Goal: Task Accomplishment & Management: Manage account settings

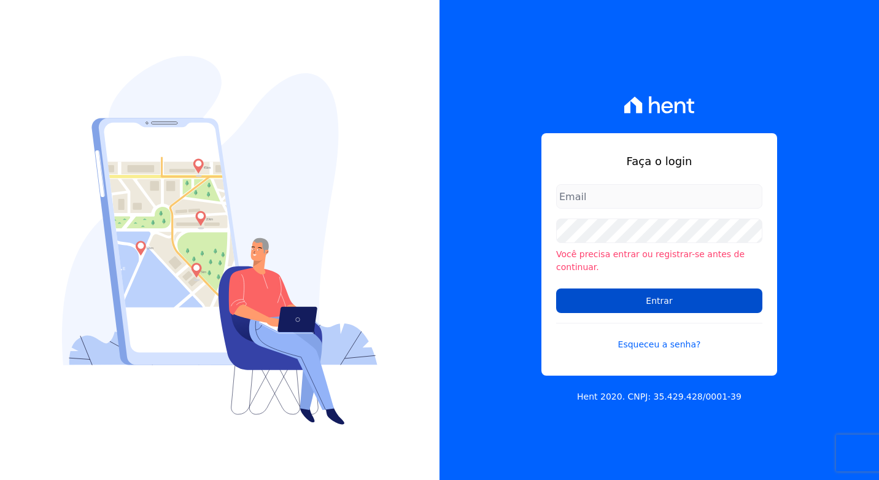
type input "[PERSON_NAME][EMAIL_ADDRESS][DOMAIN_NAME]"
click at [642, 299] on input "Entrar" at bounding box center [659, 300] width 206 height 25
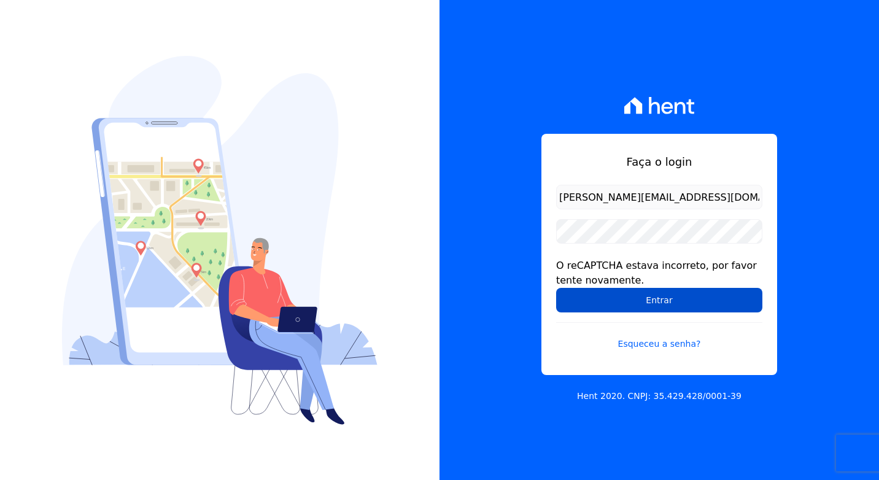
click at [627, 298] on input "Entrar" at bounding box center [659, 300] width 206 height 25
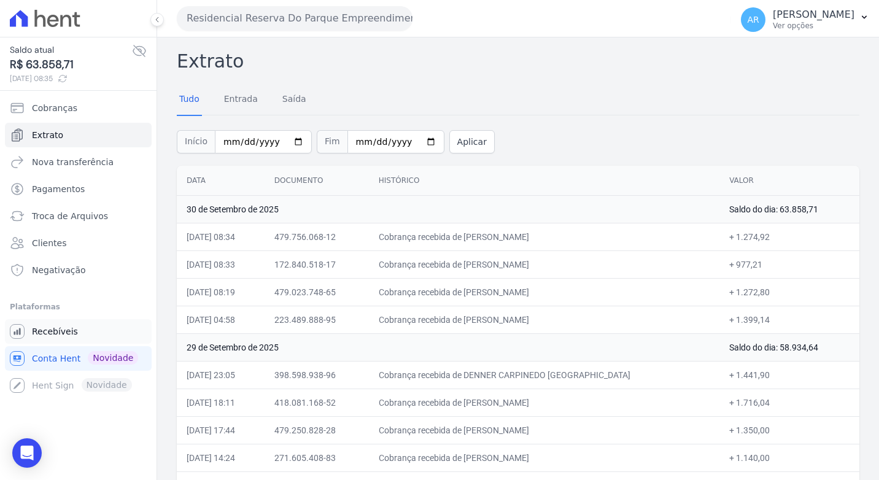
click at [49, 337] on link "Recebíveis" at bounding box center [78, 331] width 147 height 25
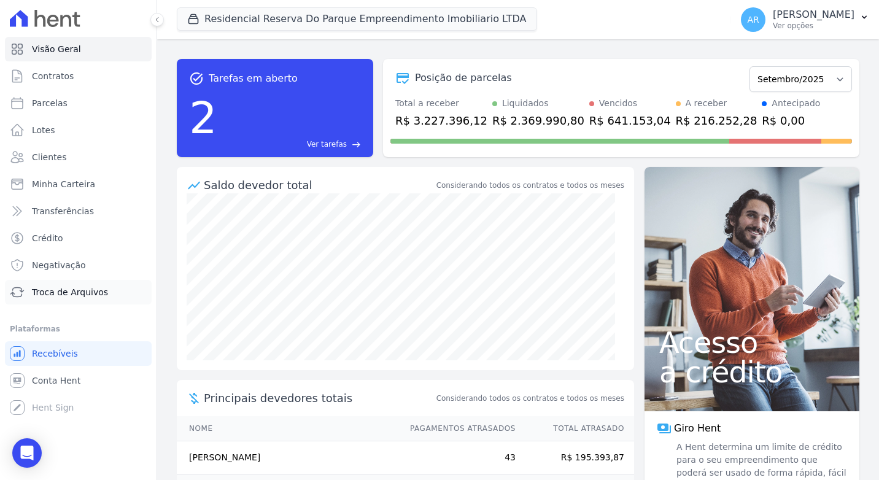
click at [60, 289] on span "Troca de Arquivos" at bounding box center [70, 292] width 76 height 12
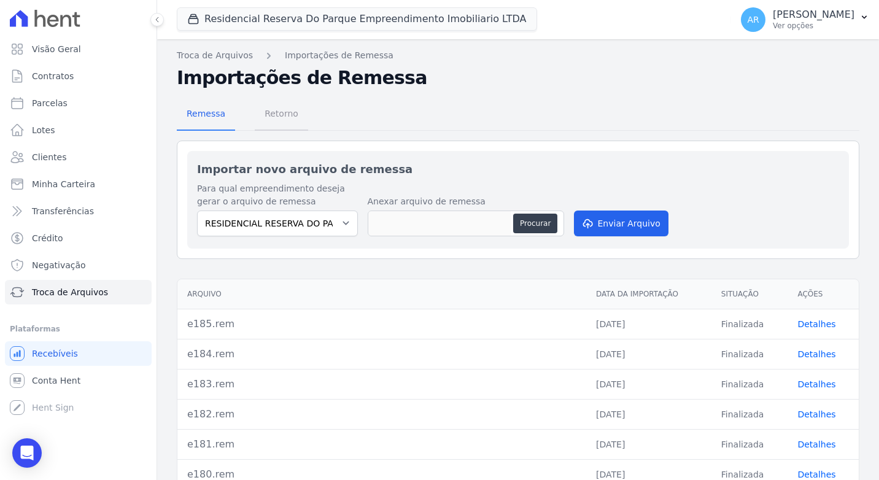
click at [274, 125] on span "Retorno" at bounding box center [281, 113] width 48 height 25
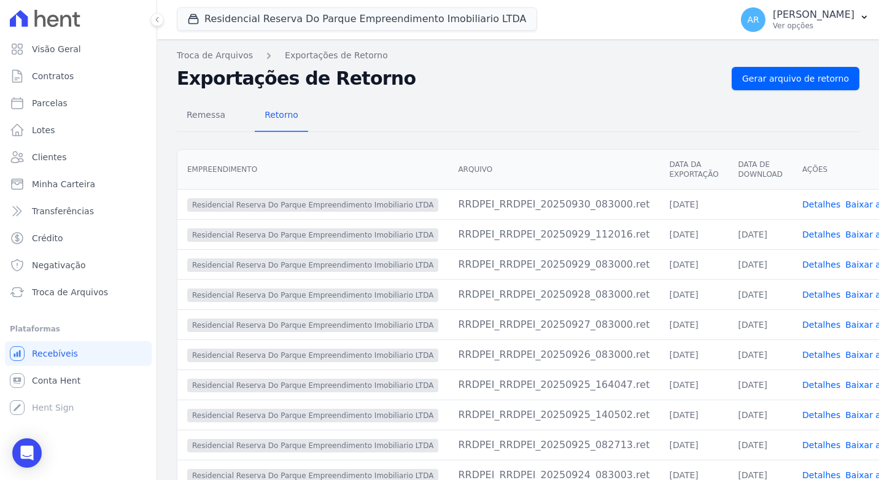
click at [845, 208] on link "Baixar arquivo" at bounding box center [876, 204] width 63 height 10
click at [61, 379] on span "Conta Hent" at bounding box center [56, 380] width 48 height 12
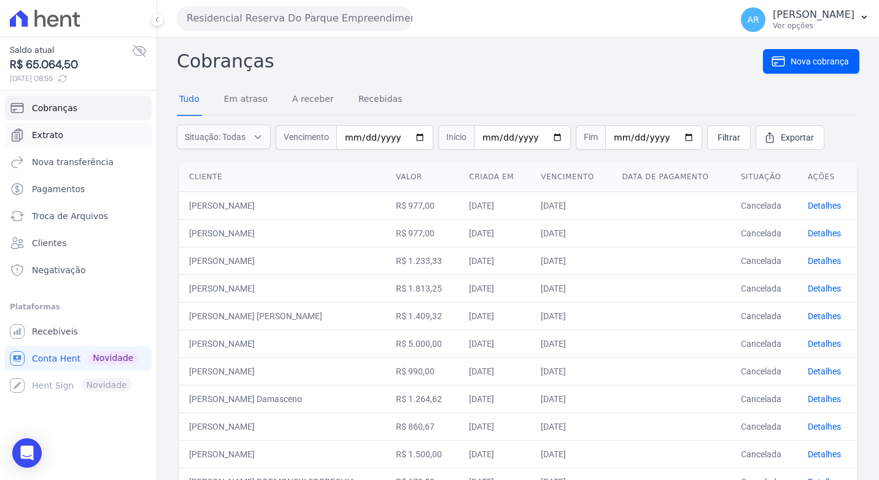
click at [49, 133] on span "Extrato" at bounding box center [47, 135] width 31 height 12
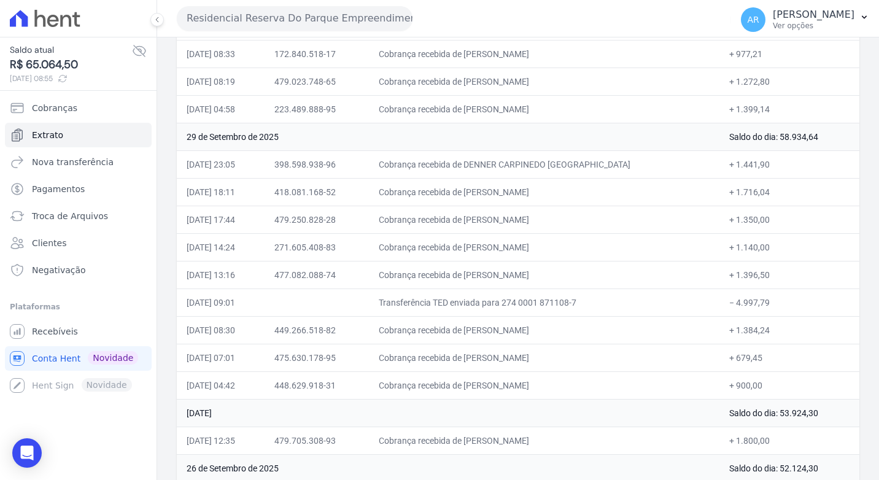
scroll to position [245, 0]
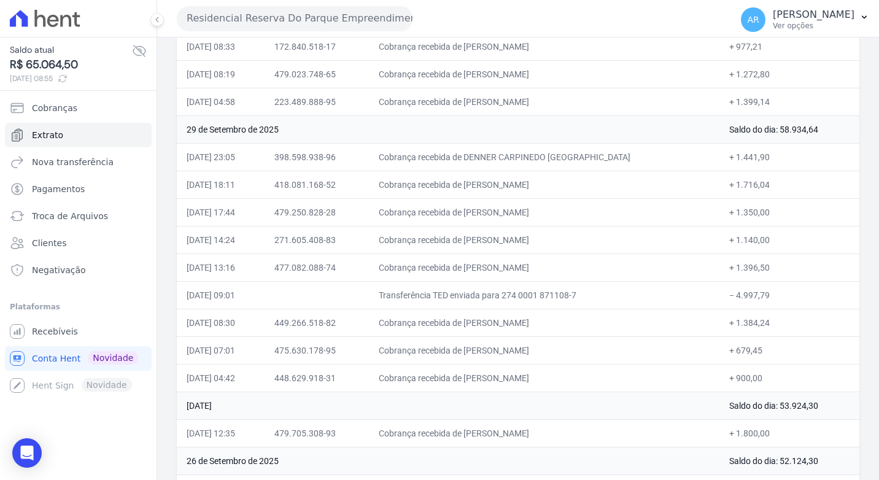
click at [527, 261] on td "Cobrança recebida de [PERSON_NAME]" at bounding box center [544, 267] width 350 height 28
click at [527, 265] on td "Cobrança recebida de [PERSON_NAME]" at bounding box center [544, 267] width 350 height 28
drag, startPoint x: 639, startPoint y: 268, endPoint x: 398, endPoint y: 271, distance: 241.2
click at [398, 271] on td "Cobrança recebida de [PERSON_NAME]" at bounding box center [544, 267] width 350 height 28
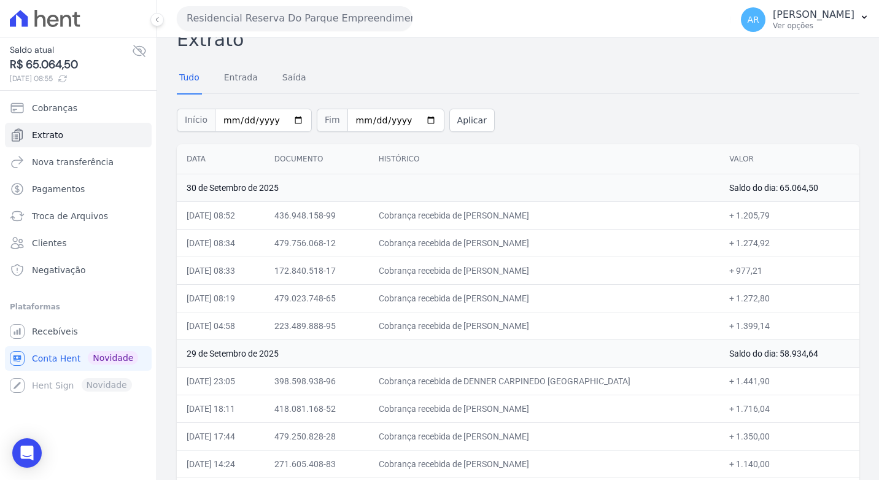
scroll to position [0, 0]
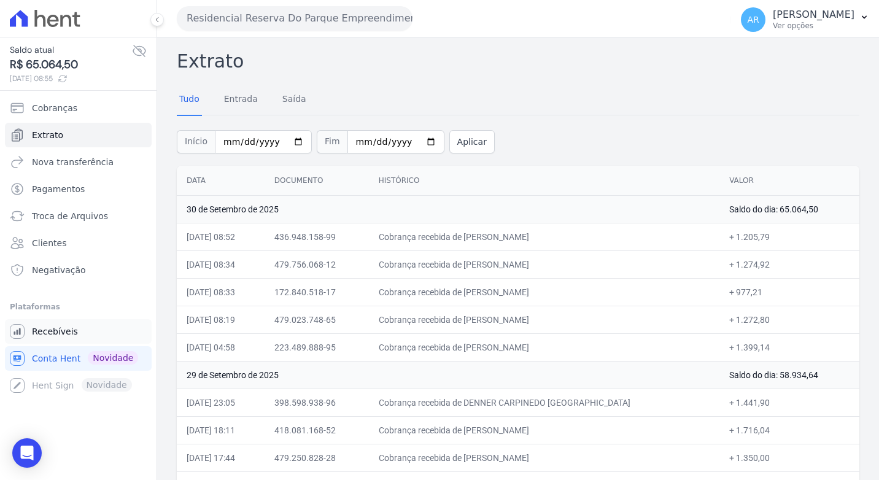
click at [72, 336] on span "Recebíveis" at bounding box center [55, 331] width 46 height 12
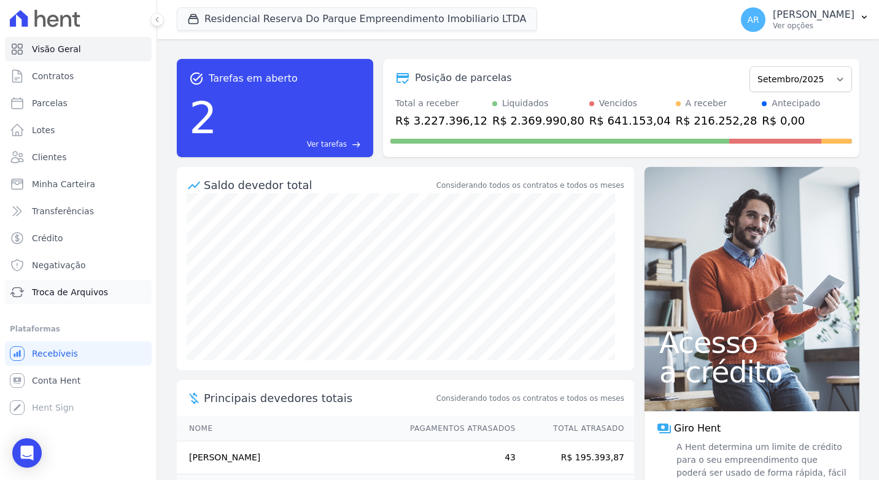
click at [53, 287] on span "Troca de Arquivos" at bounding box center [70, 292] width 76 height 12
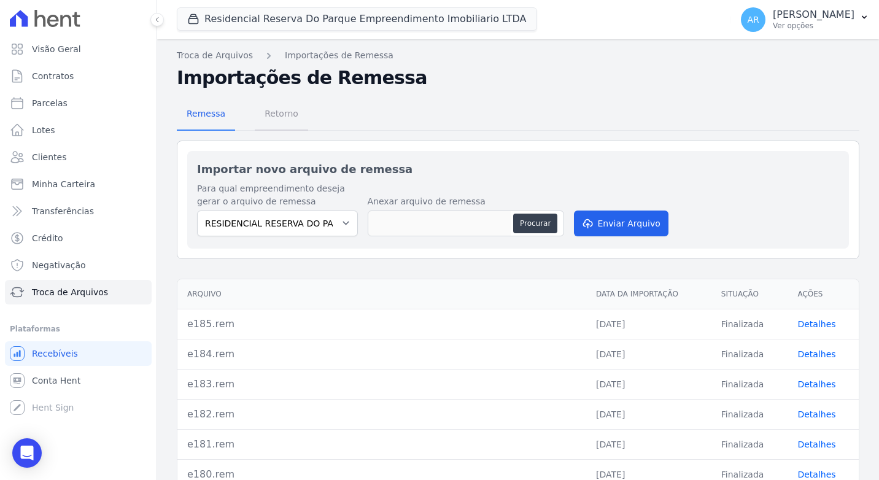
click at [287, 121] on span "Retorno" at bounding box center [281, 113] width 48 height 25
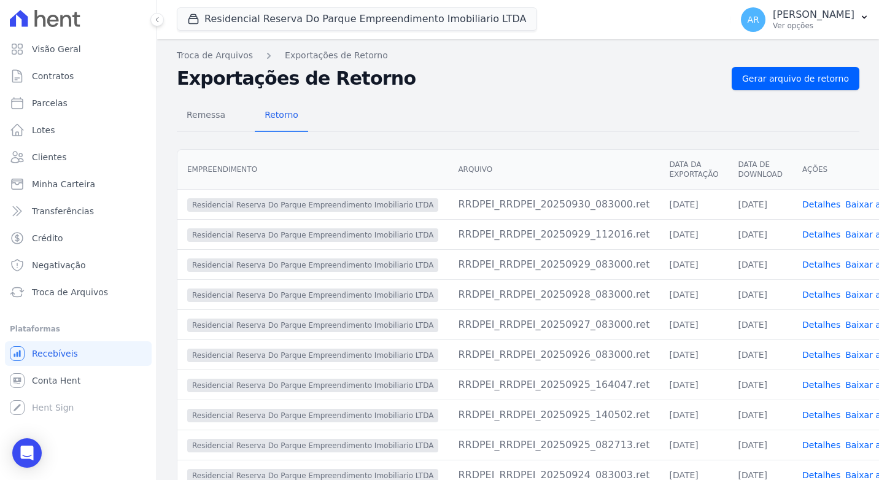
click at [778, 65] on div "Troca de Arquivos Exportações de Retorno Exportações de Retorno Gerar arquivo d…" at bounding box center [518, 291] width 722 height 504
click at [782, 77] on span "Gerar arquivo de retorno" at bounding box center [795, 78] width 107 height 12
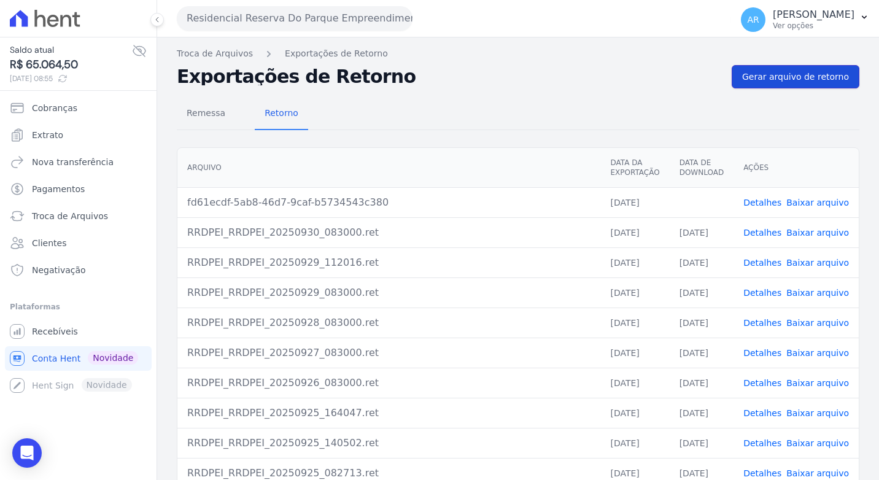
click at [774, 74] on span "Gerar arquivo de retorno" at bounding box center [795, 77] width 107 height 12
click at [827, 206] on link "Baixar arquivo" at bounding box center [817, 203] width 63 height 10
click at [818, 126] on div "Remessa Retorno" at bounding box center [518, 114] width 682 height 32
click at [818, 80] on span "Gerar arquivo de retorno" at bounding box center [795, 77] width 107 height 12
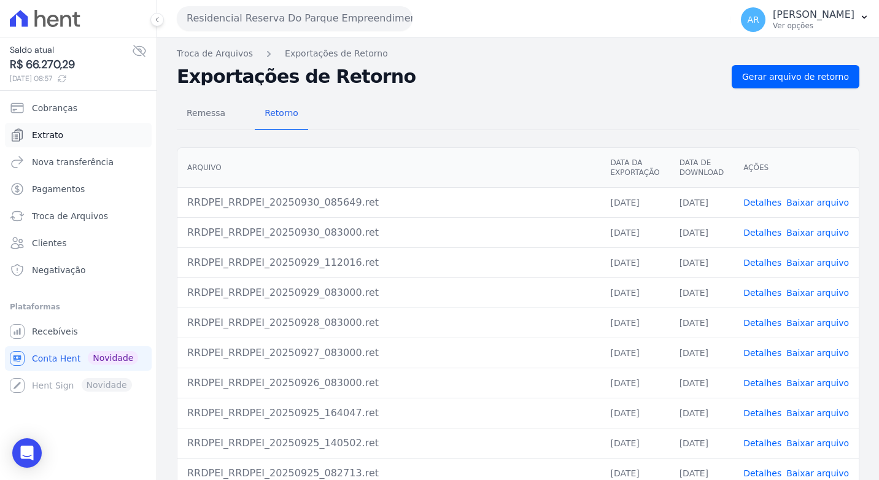
click at [99, 137] on link "Extrato" at bounding box center [78, 135] width 147 height 25
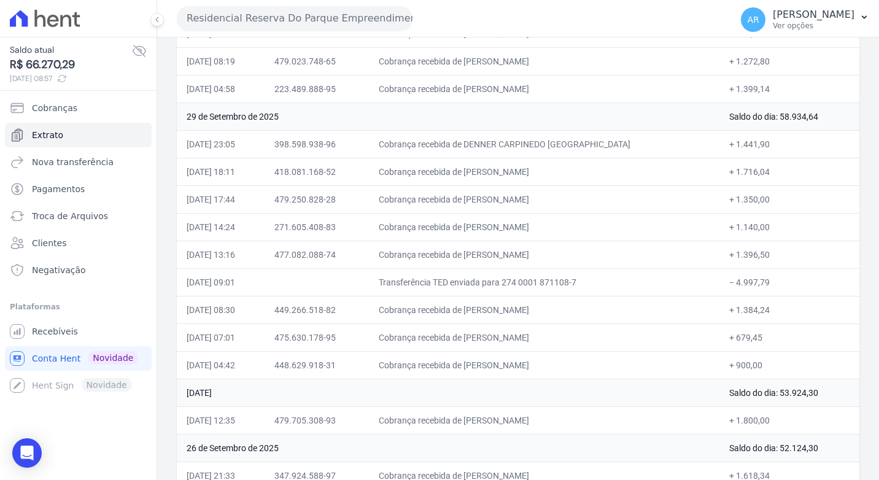
scroll to position [307, 0]
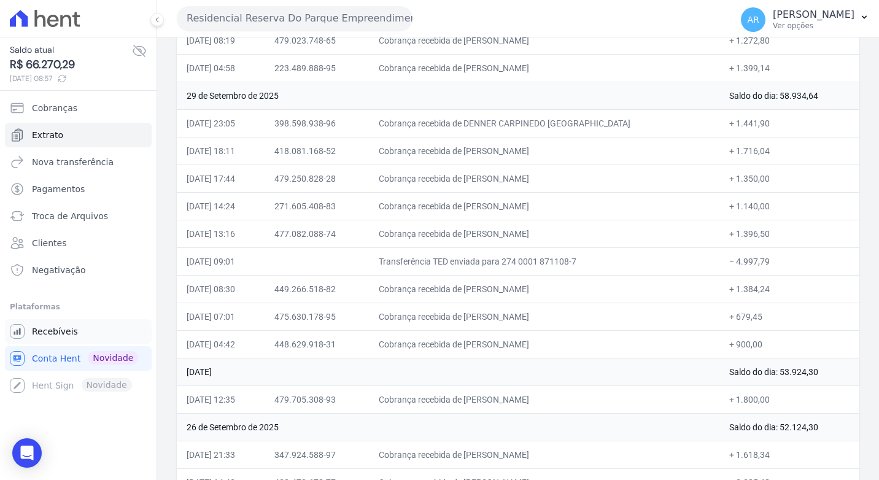
click at [58, 328] on span "Recebíveis" at bounding box center [55, 331] width 46 height 12
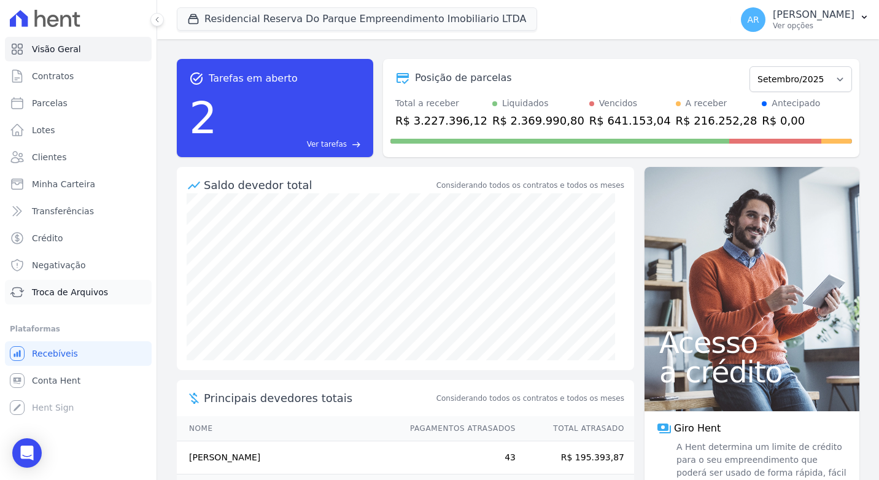
click at [69, 290] on span "Troca de Arquivos" at bounding box center [70, 292] width 76 height 12
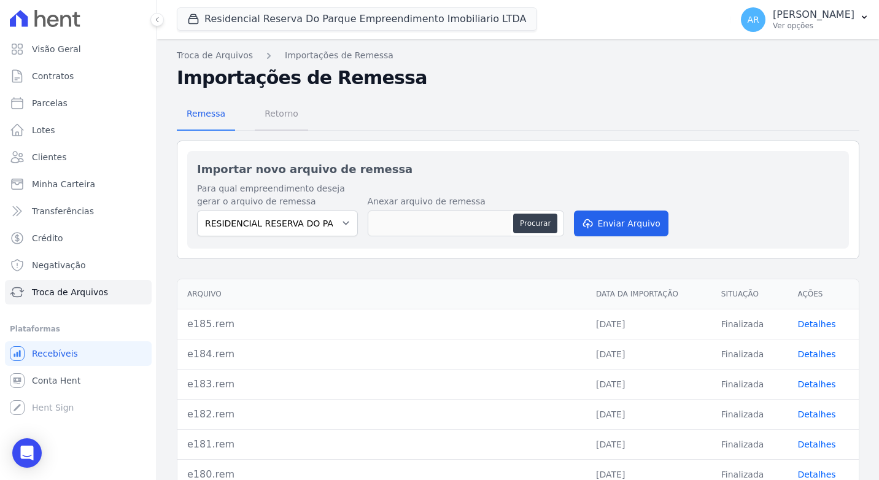
click at [288, 121] on span "Retorno" at bounding box center [281, 113] width 48 height 25
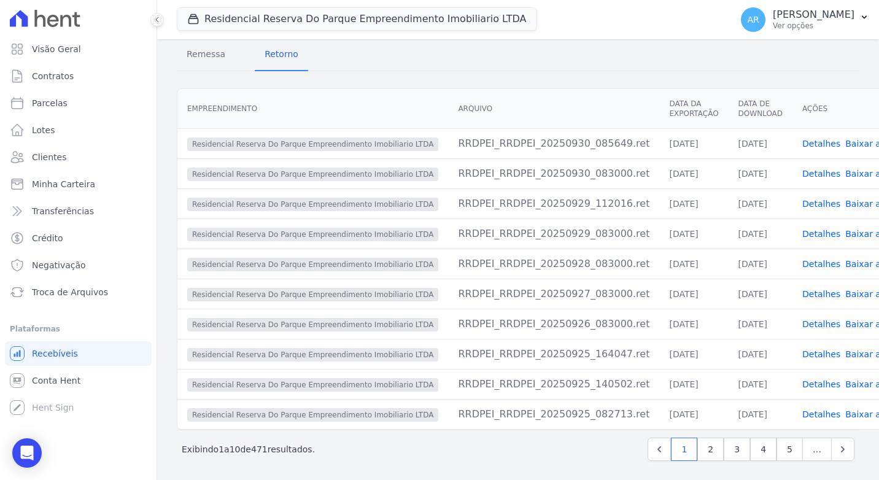
scroll to position [61, 0]
click at [802, 198] on link "Detalhes" at bounding box center [821, 203] width 38 height 10
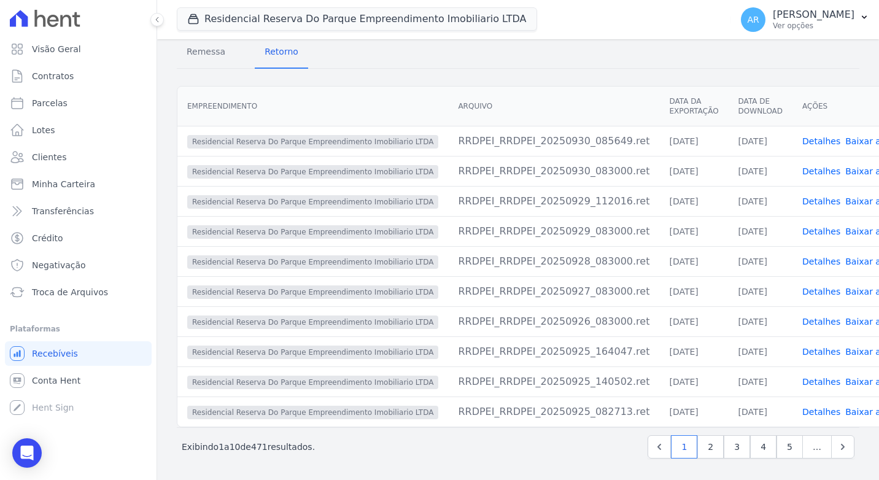
scroll to position [64, 0]
click at [802, 226] on link "Detalhes" at bounding box center [821, 231] width 38 height 10
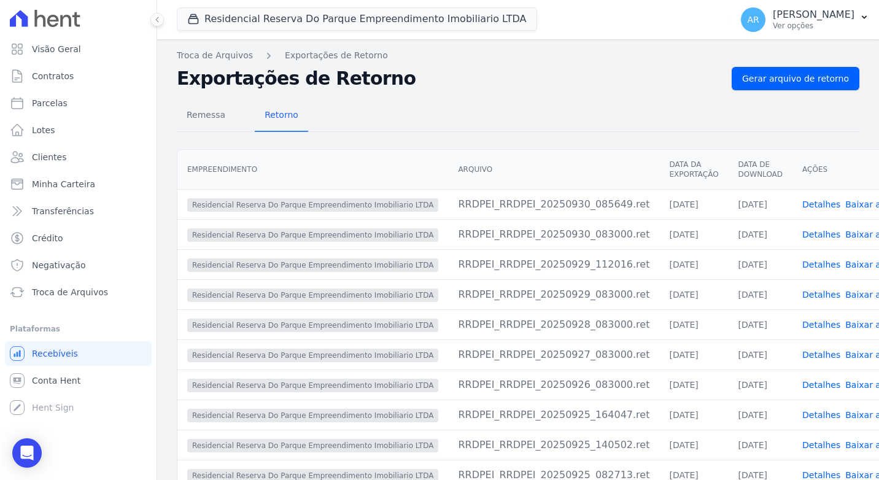
scroll to position [64, 0]
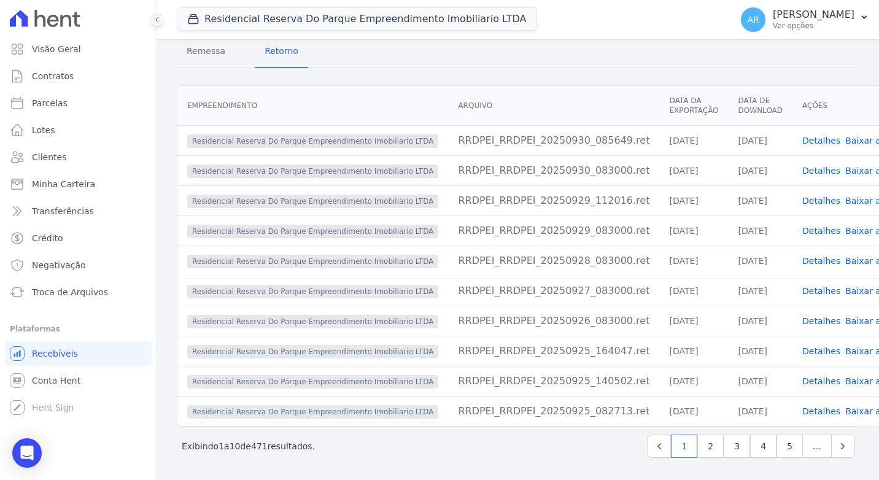
click at [802, 260] on link "Detalhes" at bounding box center [821, 261] width 38 height 10
click at [802, 291] on link "Detalhes" at bounding box center [821, 291] width 38 height 10
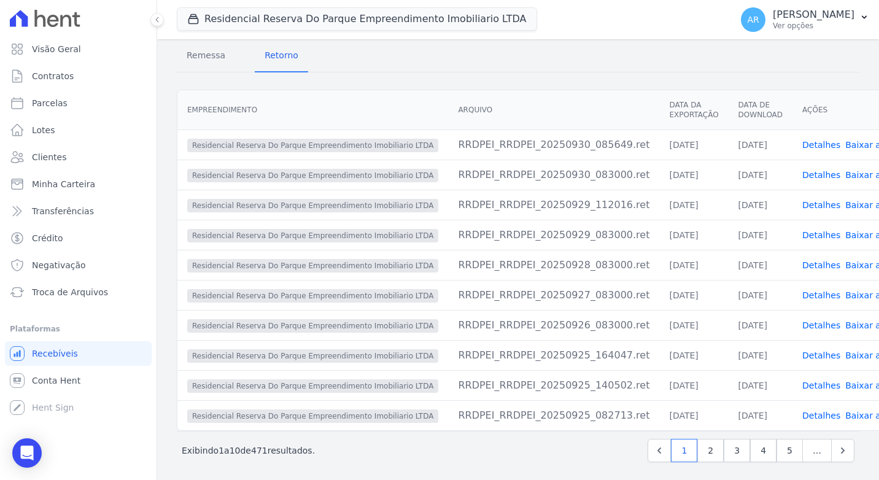
scroll to position [64, 0]
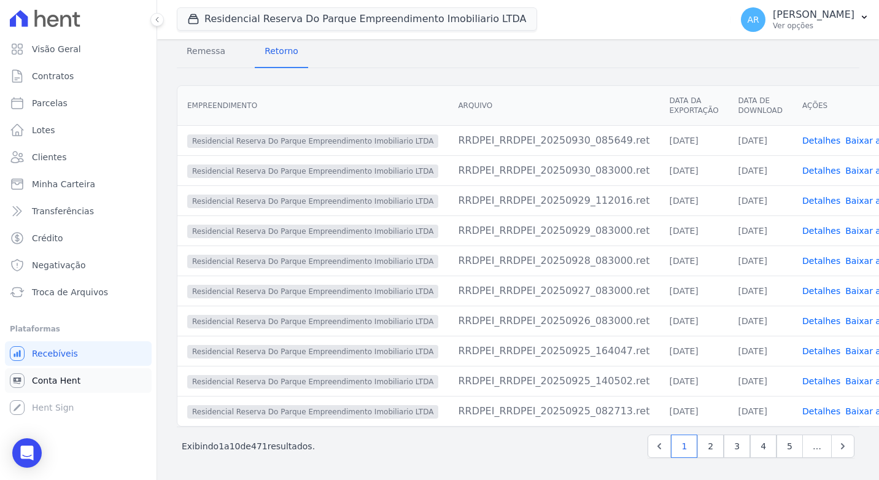
click at [55, 372] on link "Conta Hent" at bounding box center [78, 380] width 147 height 25
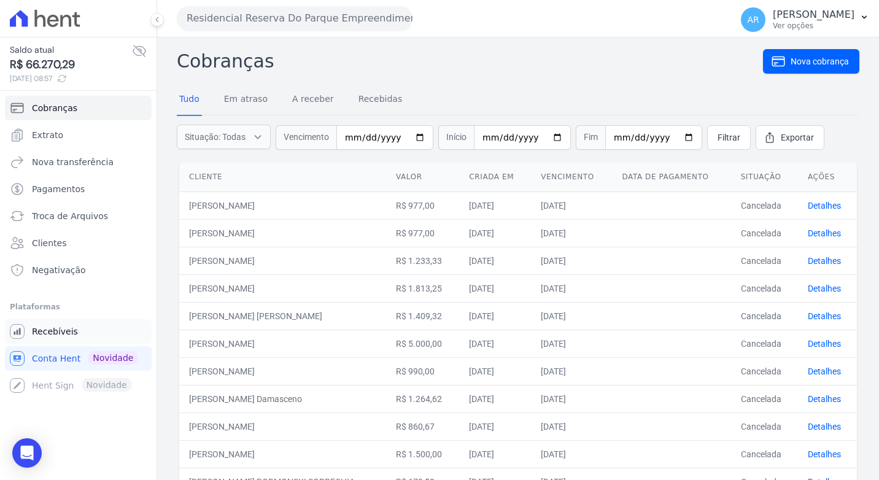
click at [52, 336] on span "Recebíveis" at bounding box center [55, 331] width 46 height 12
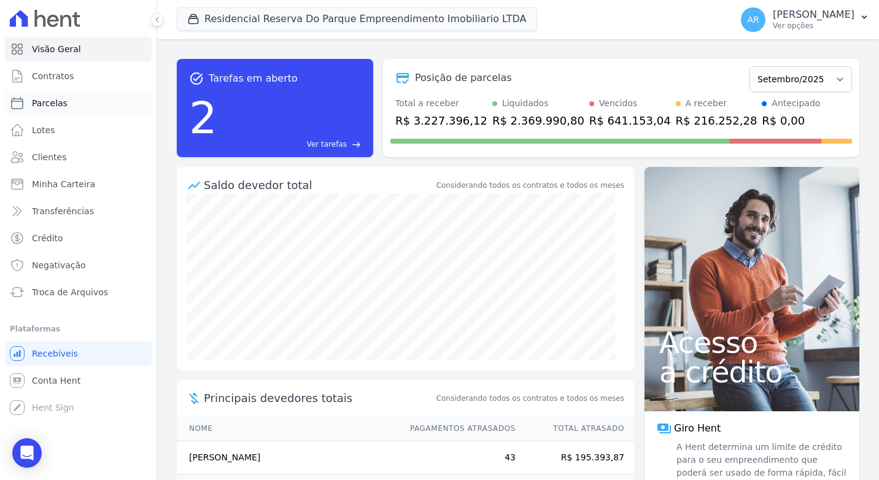
click at [92, 101] on link "Parcelas" at bounding box center [78, 103] width 147 height 25
select select
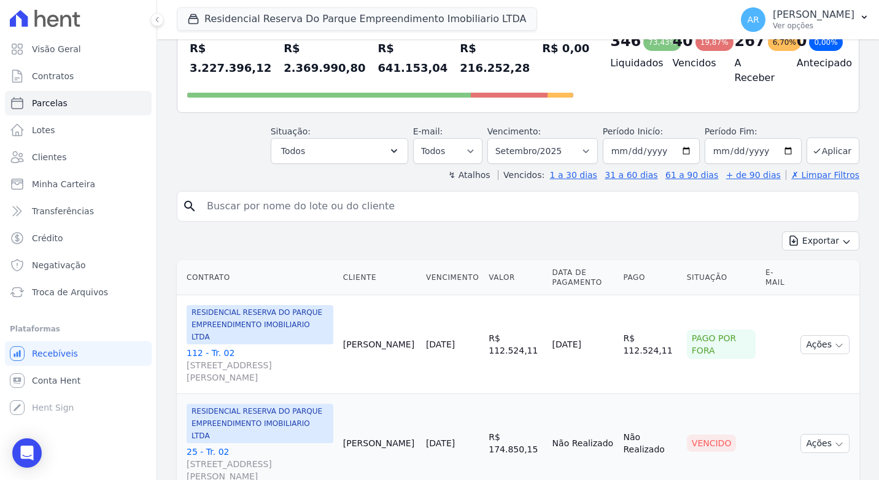
scroll to position [61, 0]
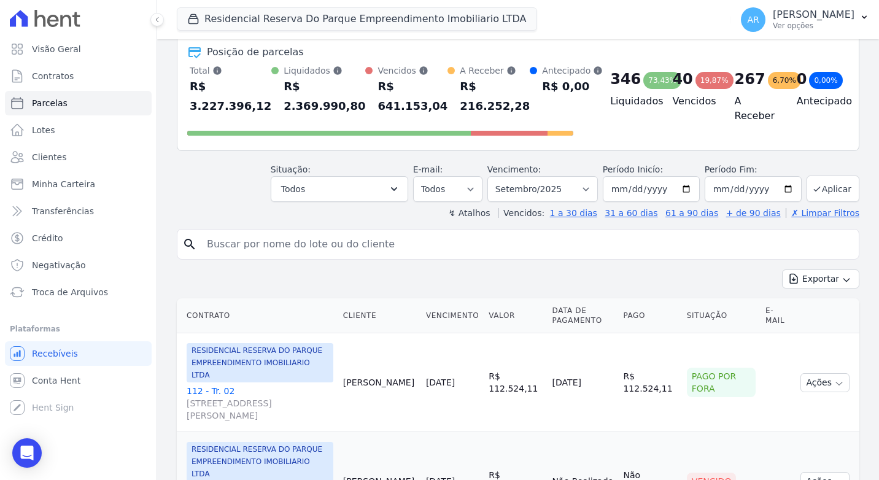
click at [238, 239] on input "search" at bounding box center [526, 244] width 654 height 25
type input "ana carolina"
select select
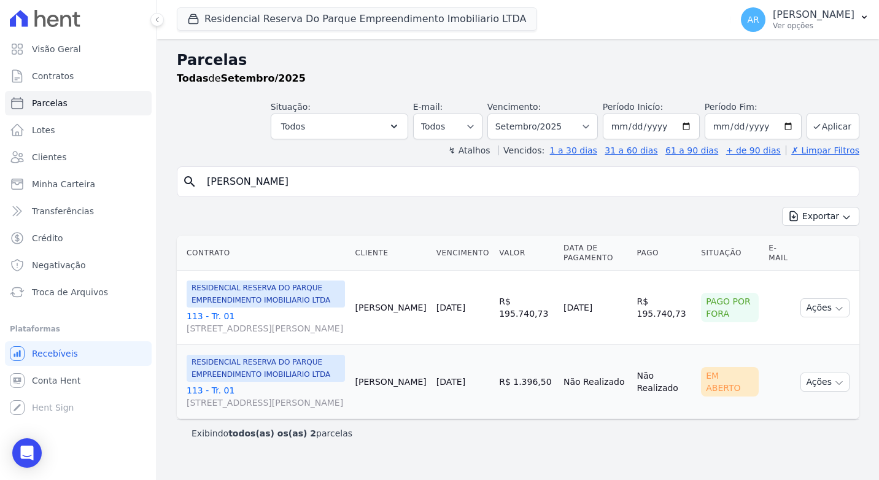
scroll to position [1, 0]
click at [420, 72] on div "Todas de Setembro/2025" at bounding box center [518, 78] width 682 height 15
click at [462, 174] on input "ana carolina" at bounding box center [526, 181] width 654 height 25
click at [212, 401] on link "113 - Tr. 01 Avenida Doutor José Bonifácio Coutinho Nogueira, 150, ANDAR 2 SALA…" at bounding box center [266, 396] width 158 height 25
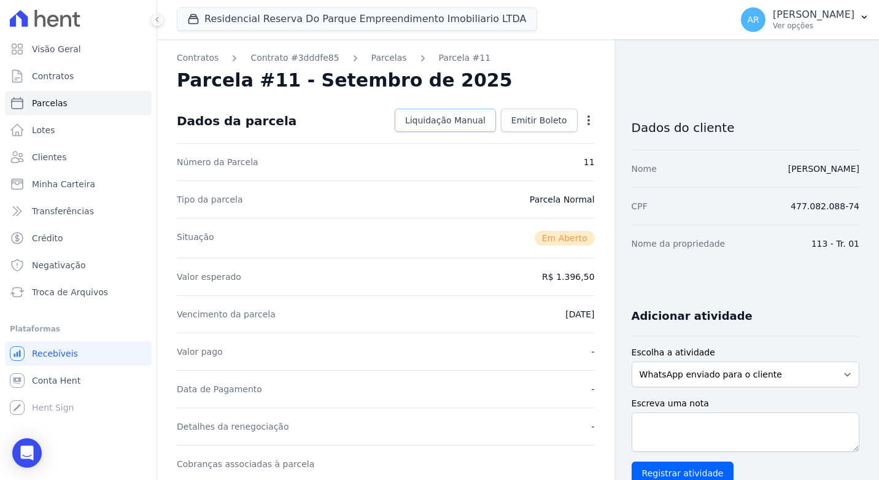
click at [478, 126] on link "Liquidação Manual" at bounding box center [445, 120] width 101 height 23
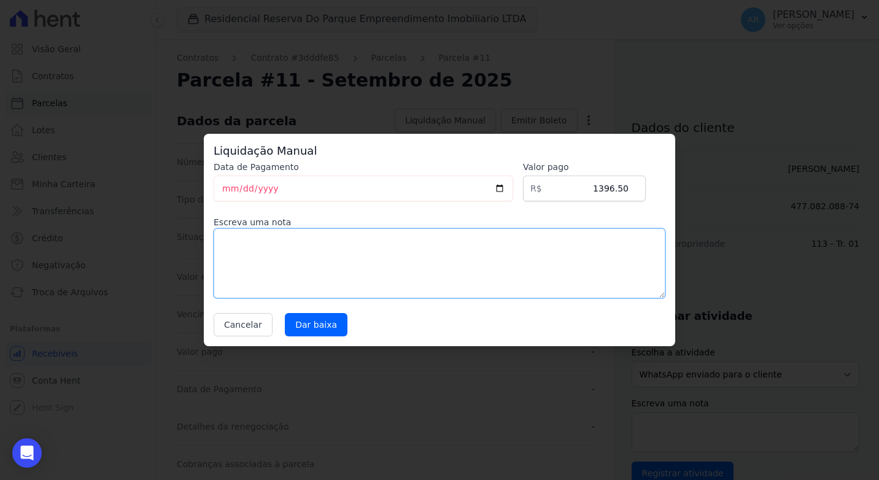
click at [388, 242] on textarea at bounding box center [440, 263] width 452 height 70
type textarea "\"
type textarea "REMESSA NÃO CONSTA PAGAMENTO DESTE CLIENTE."
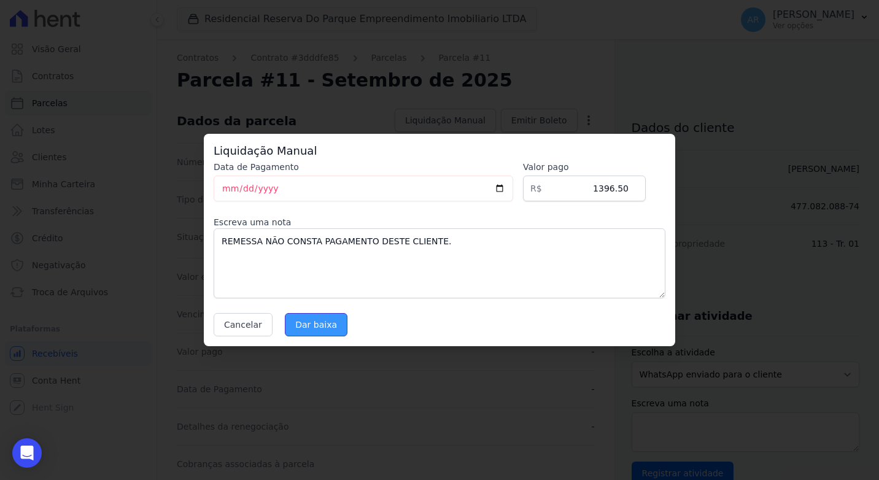
click at [332, 330] on input "Dar baixa" at bounding box center [316, 324] width 63 height 23
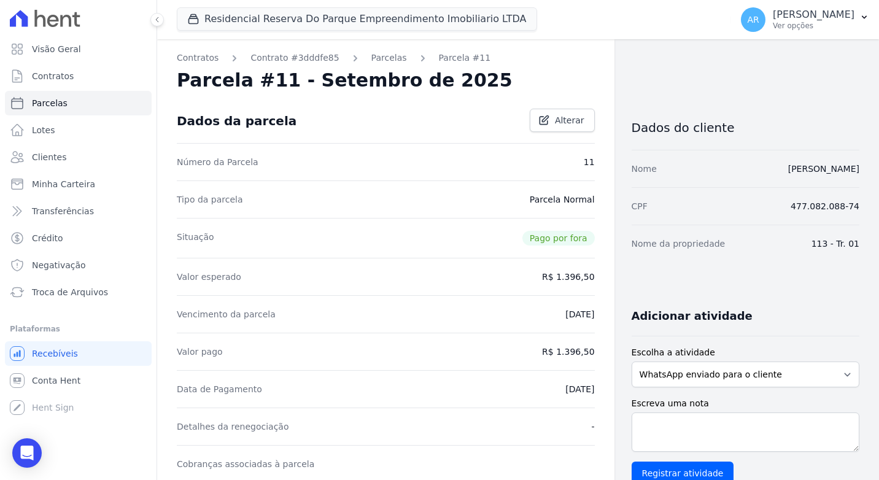
click at [514, 53] on nav "Contratos Contrato #3dddfe85 Parcelas Parcela #11" at bounding box center [386, 58] width 418 height 13
click at [191, 55] on link "Contratos" at bounding box center [198, 58] width 42 height 13
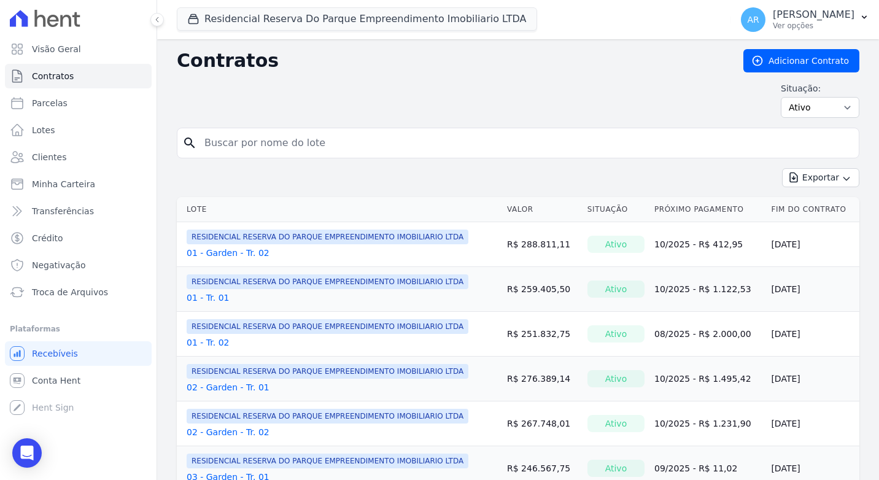
click at [309, 148] on input "search" at bounding box center [525, 143] width 657 height 25
click at [77, 101] on link "Parcelas" at bounding box center [78, 103] width 147 height 25
select select
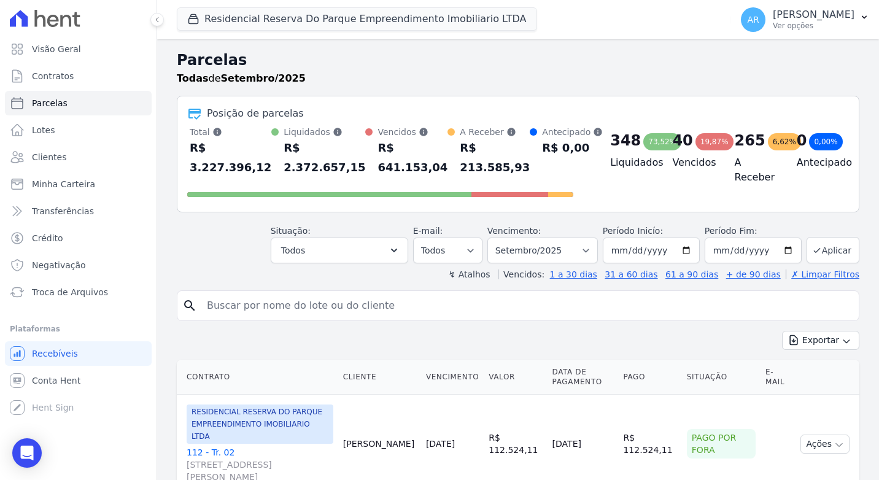
click at [242, 312] on input "search" at bounding box center [526, 305] width 654 height 25
type input "JEFFERSON"
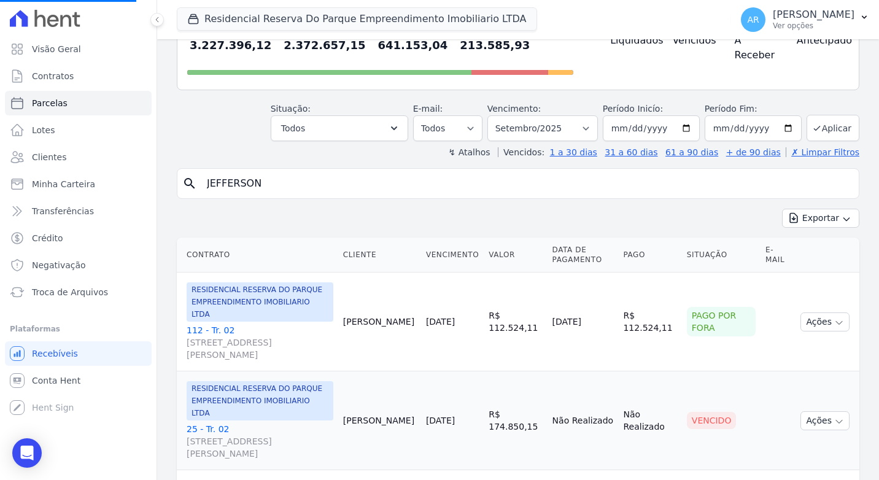
scroll to position [123, 0]
click at [553, 40] on div "Antecipado Soma das parcelas pagas antes do mês previsto. R$ 0,00" at bounding box center [572, 29] width 61 height 52
click at [326, 190] on input "JEFFERSON" at bounding box center [526, 183] width 654 height 25
select select
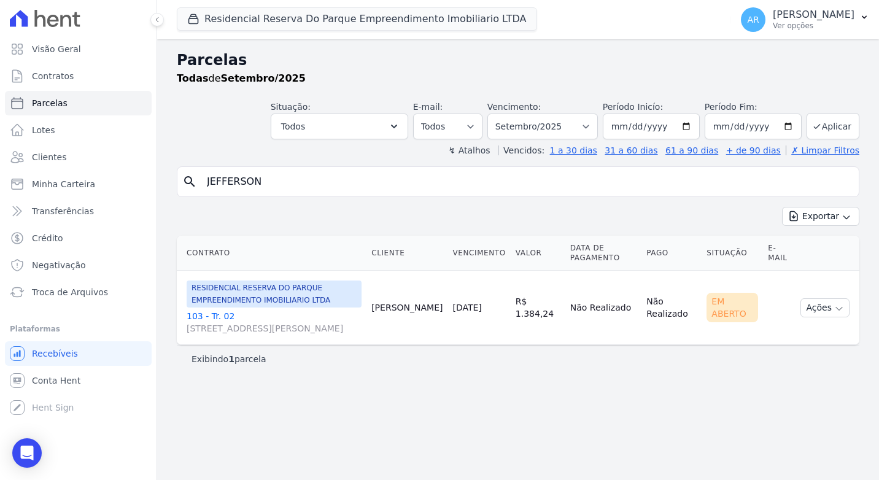
click at [222, 320] on link "103 - Tr. 02 Avenida Doutor José Bonifácio Coutinho Nogueira, 150, ANDAR 2 SALA…" at bounding box center [274, 322] width 175 height 25
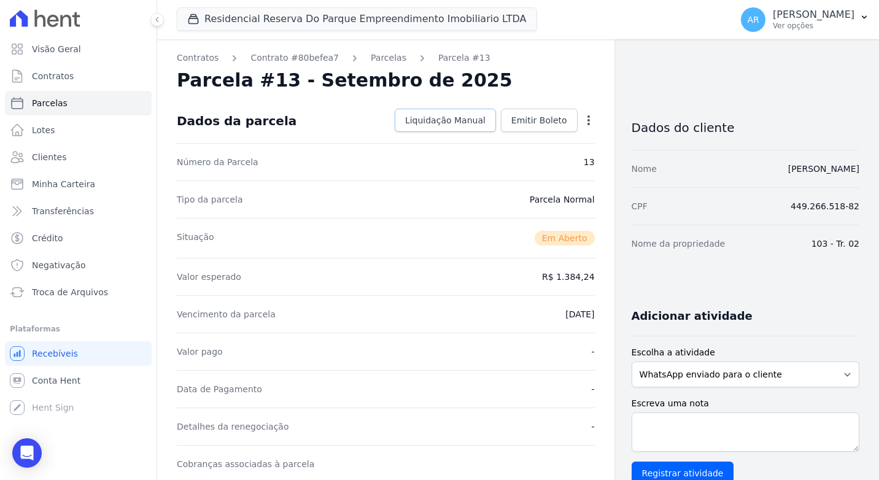
click at [458, 117] on span "Liquidação Manual" at bounding box center [445, 120] width 80 height 12
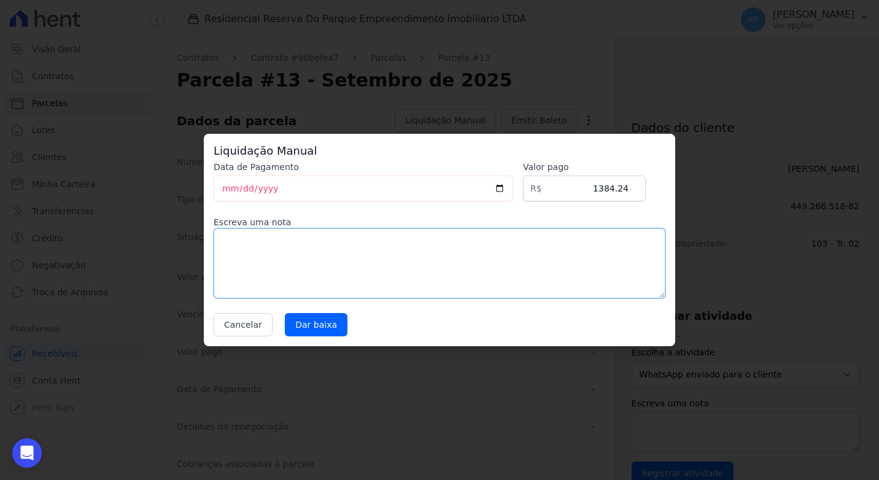
click at [377, 261] on textarea at bounding box center [440, 263] width 452 height 70
type textarea "p"
type textarea "R"
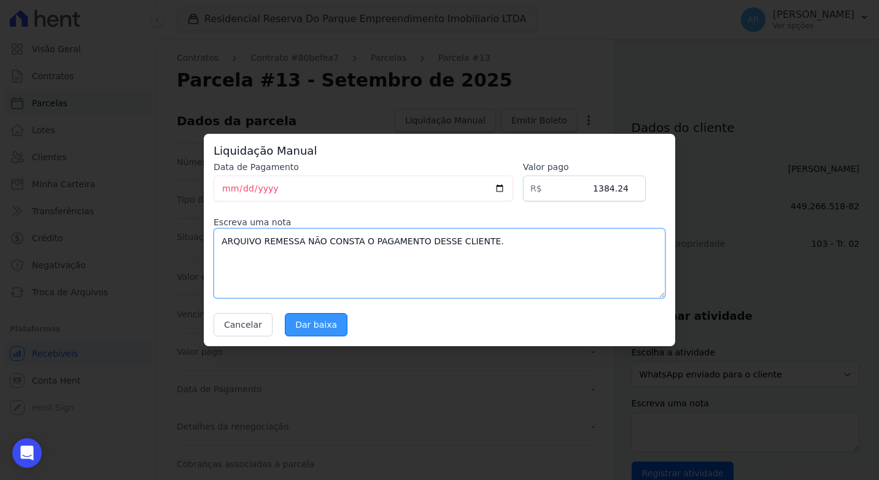
type textarea "ARQUIVO REMESSA NÃO CONSTA O PAGAMENTO DESSE CLIENTE."
click at [314, 331] on input "Dar baixa" at bounding box center [316, 324] width 63 height 23
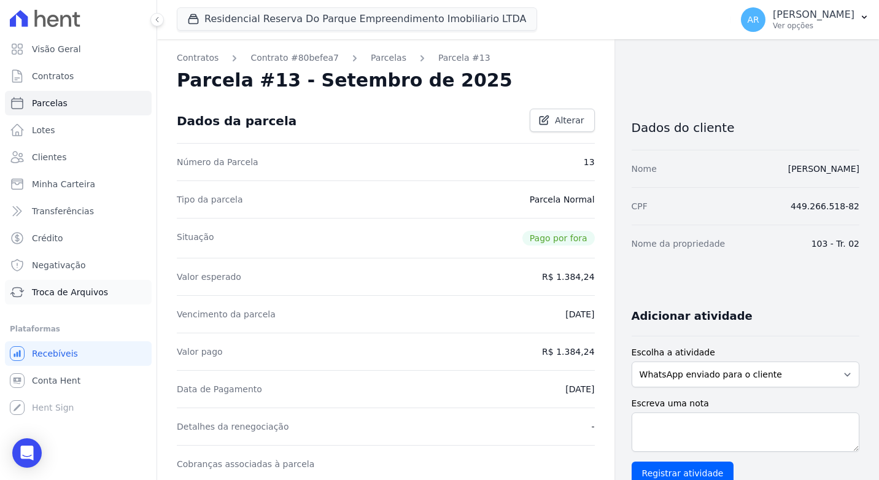
click at [56, 303] on link "Troca de Arquivos" at bounding box center [78, 292] width 147 height 25
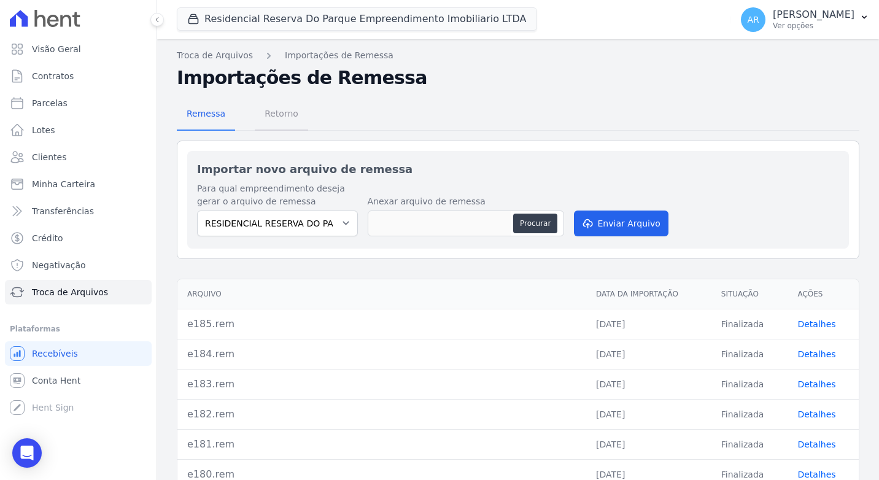
click at [283, 121] on span "Retorno" at bounding box center [281, 113] width 48 height 25
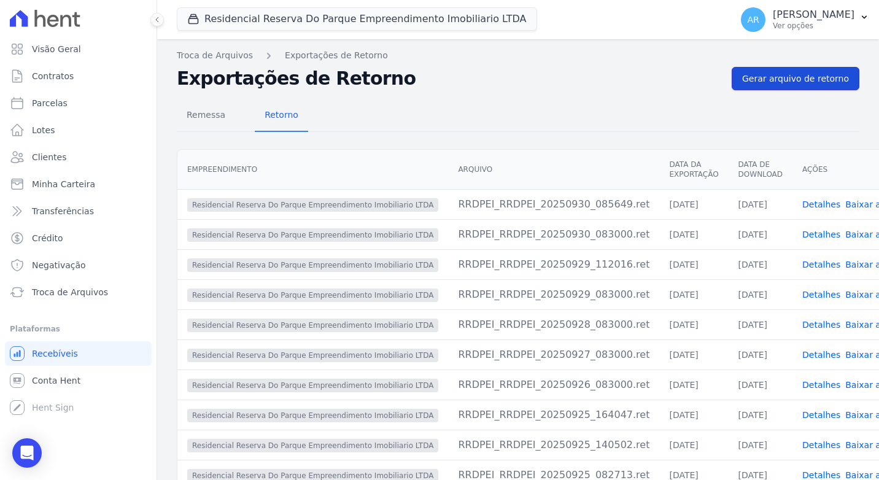
click at [844, 81] on link "Gerar arquivo de retorno" at bounding box center [795, 78] width 128 height 23
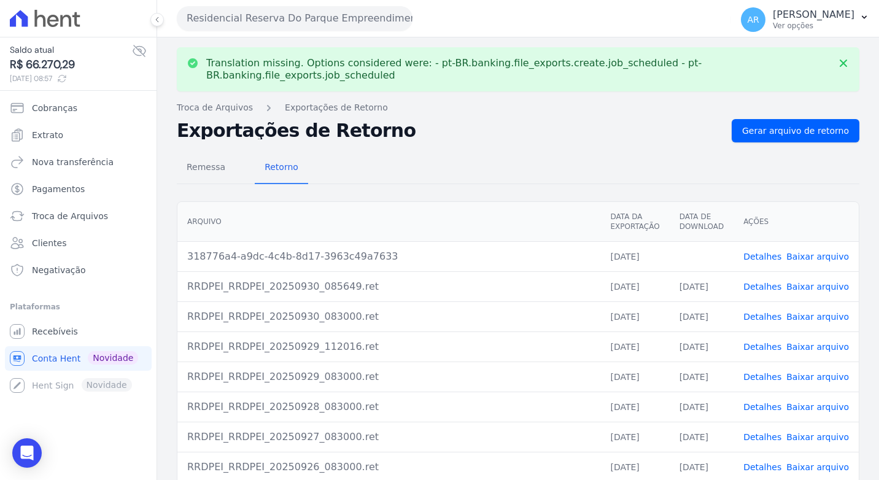
click at [766, 252] on link "Detalhes" at bounding box center [762, 257] width 38 height 10
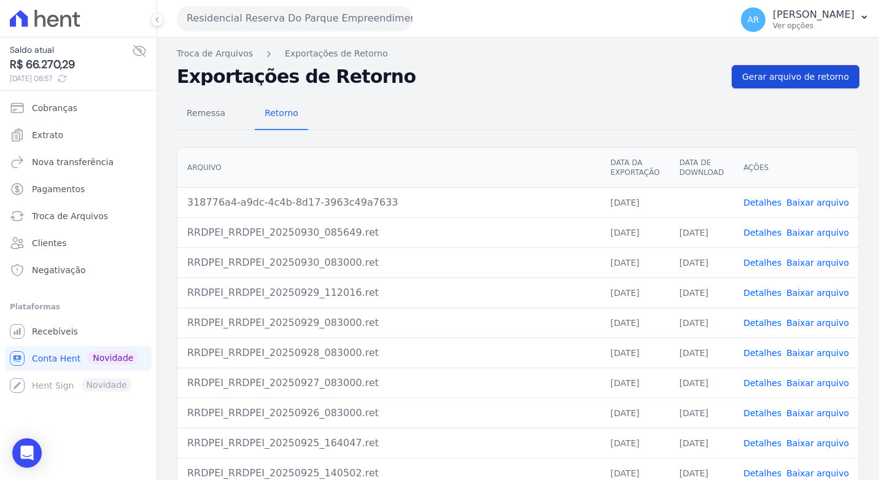
click at [818, 85] on link "Gerar arquivo de retorno" at bounding box center [795, 76] width 128 height 23
click at [18, 456] on div "Open Intercom Messenger" at bounding box center [27, 453] width 33 height 33
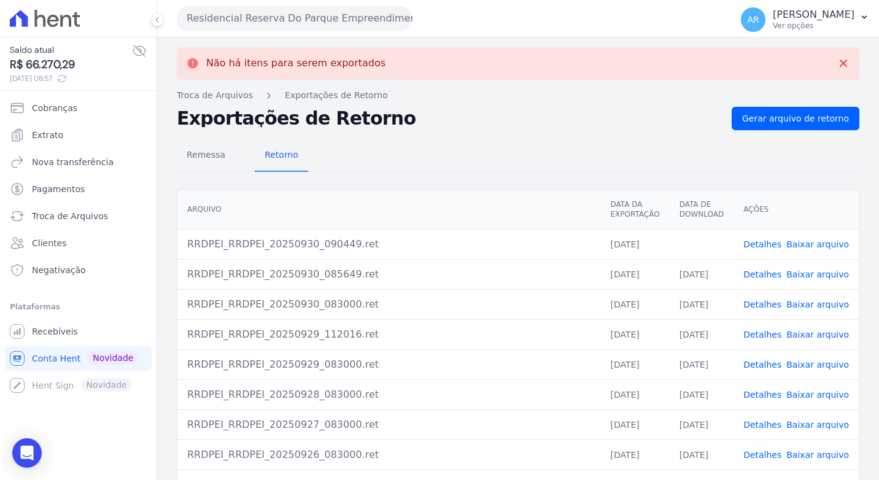
click at [813, 244] on link "Baixar arquivo" at bounding box center [817, 244] width 63 height 10
click at [26, 450] on icon "Open Intercom Messenger" at bounding box center [27, 453] width 14 height 16
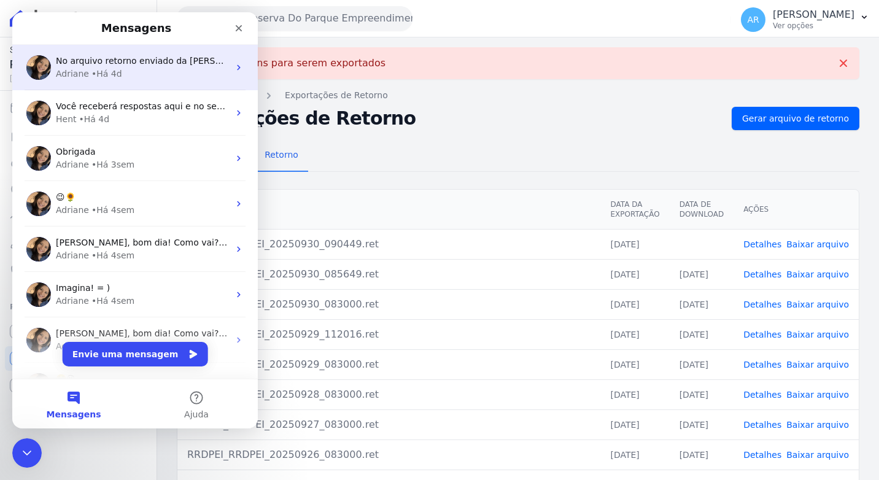
click at [124, 80] on div "Adriane • Há 4d" at bounding box center [142, 73] width 173 height 13
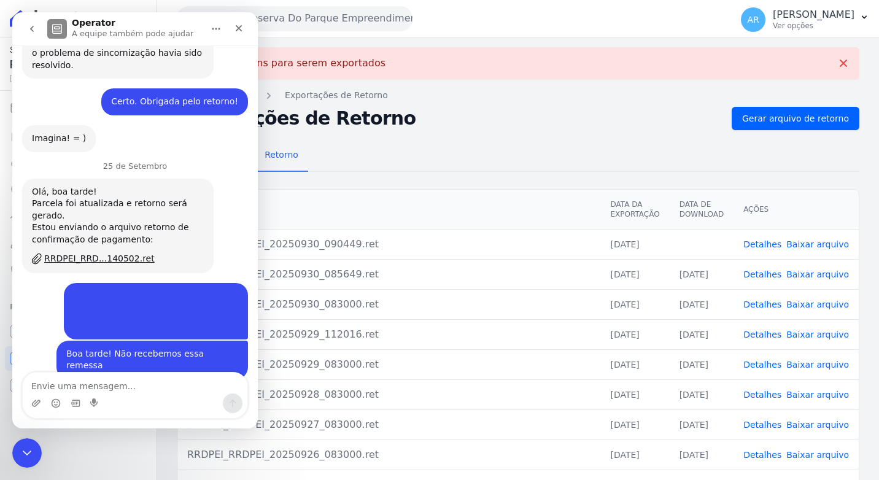
scroll to position [5229, 0]
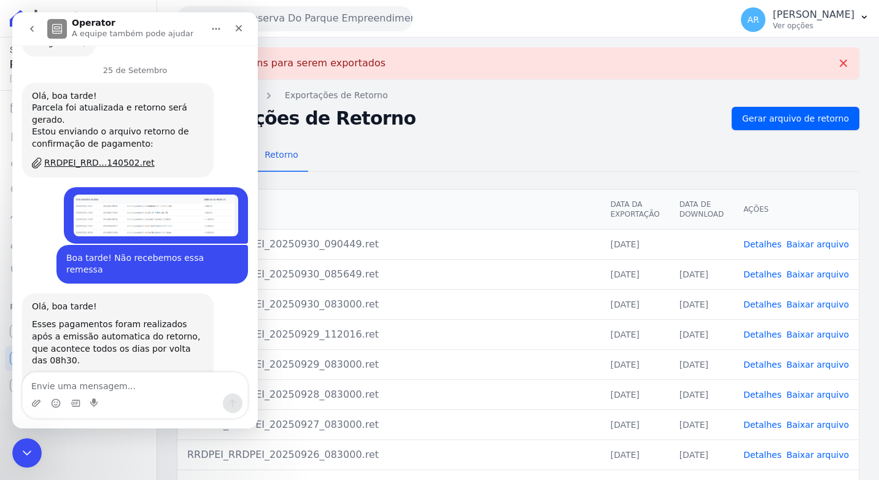
click at [112, 374] on textarea "Envie uma mensagem..." at bounding box center [135, 382] width 225 height 21
type textarea "o"
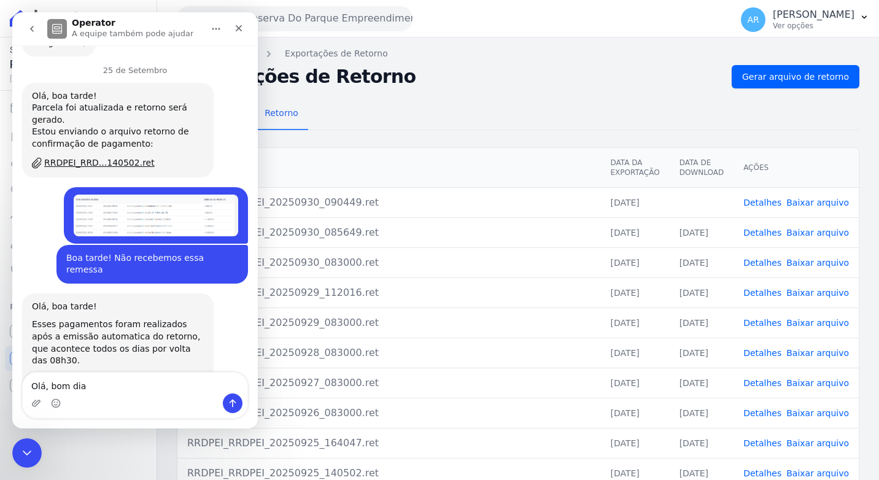
type textarea "Olá, bom dia!"
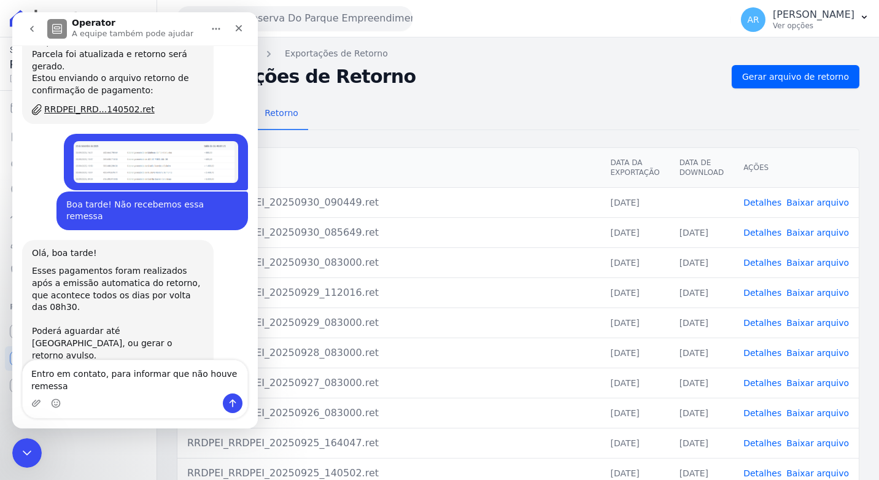
scroll to position [5294, 0]
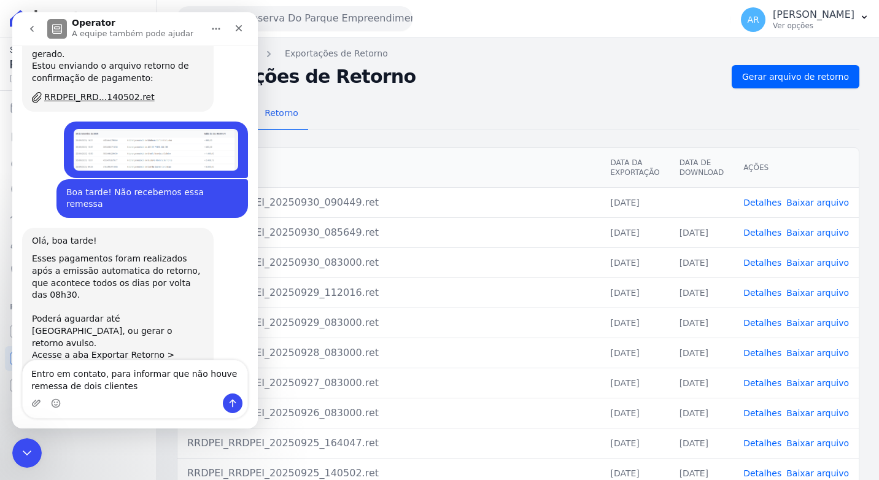
type textarea "Entro em contato, para informar que não houve remessa de dois clientes."
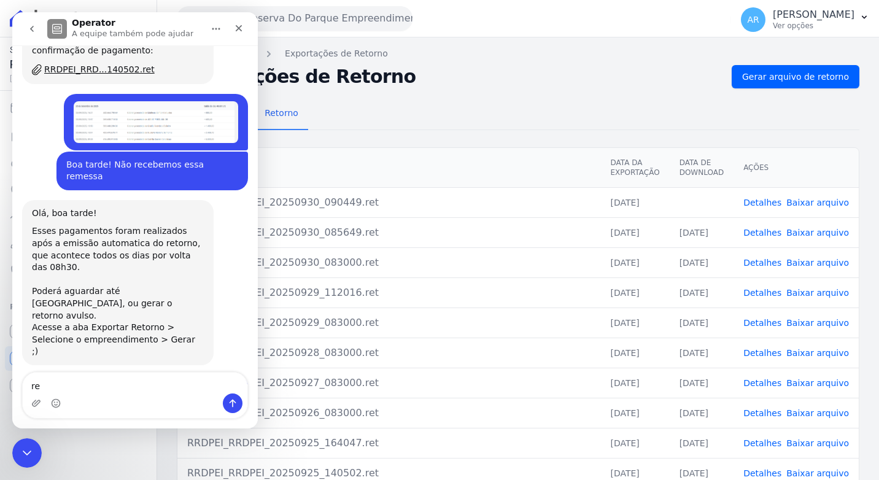
type textarea "r"
type textarea "Realizamos a baixa manual."
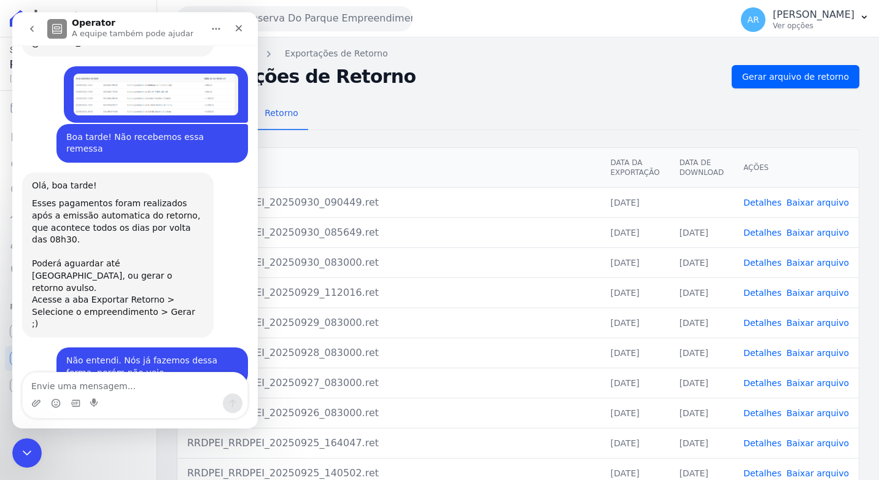
click at [41, 409] on div "Messenger da Intercom" at bounding box center [135, 403] width 225 height 20
click at [40, 407] on icon "Upload do anexo" at bounding box center [36, 403] width 10 height 10
click at [113, 383] on textarea "Envie uma mensagem..." at bounding box center [135, 382] width 225 height 21
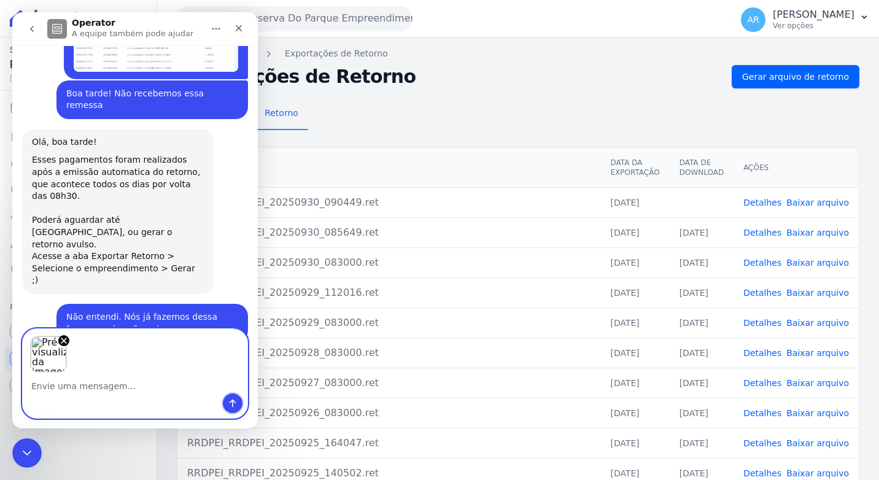
click at [227, 401] on button "Enviar uma mensagem" at bounding box center [233, 403] width 20 height 20
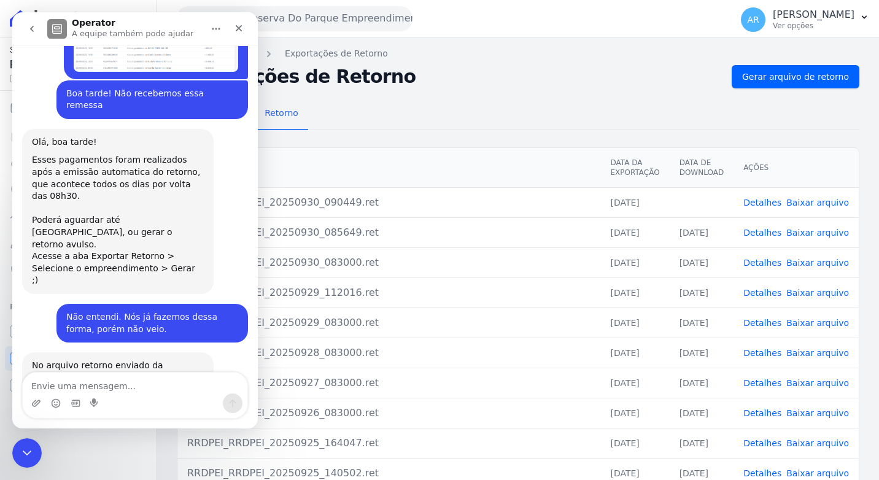
scroll to position [5406, 0]
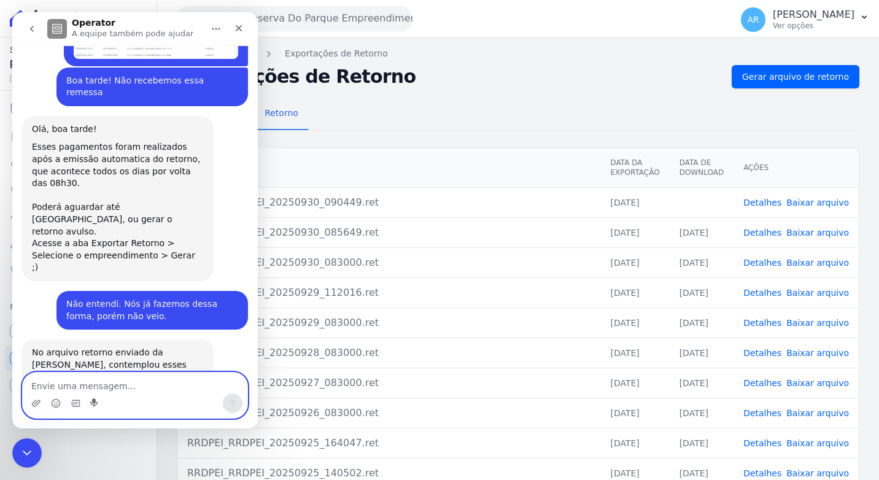
click at [96, 401] on icon "Start recording" at bounding box center [93, 402] width 7 height 9
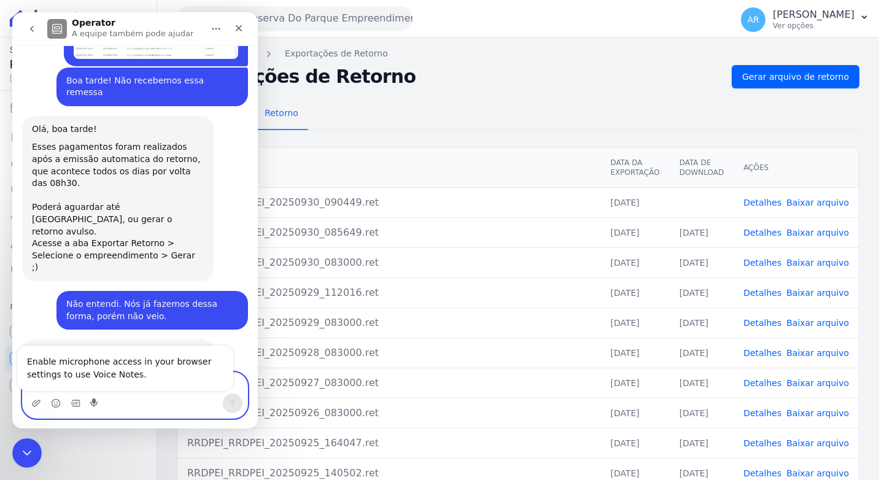
click at [103, 403] on div "Messenger da Intercom" at bounding box center [135, 403] width 225 height 20
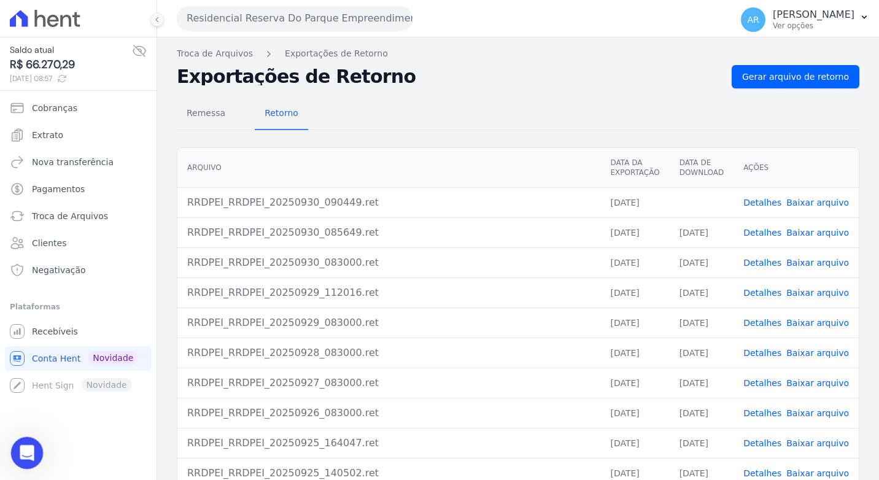
scroll to position [5446, 0]
click at [31, 437] on div "Abertura do Messenger da Intercom" at bounding box center [25, 451] width 40 height 40
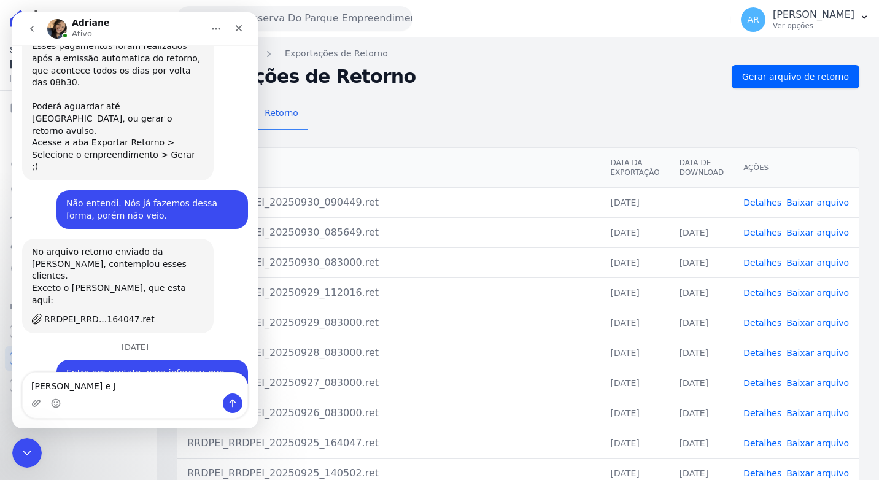
scroll to position [5526, 0]
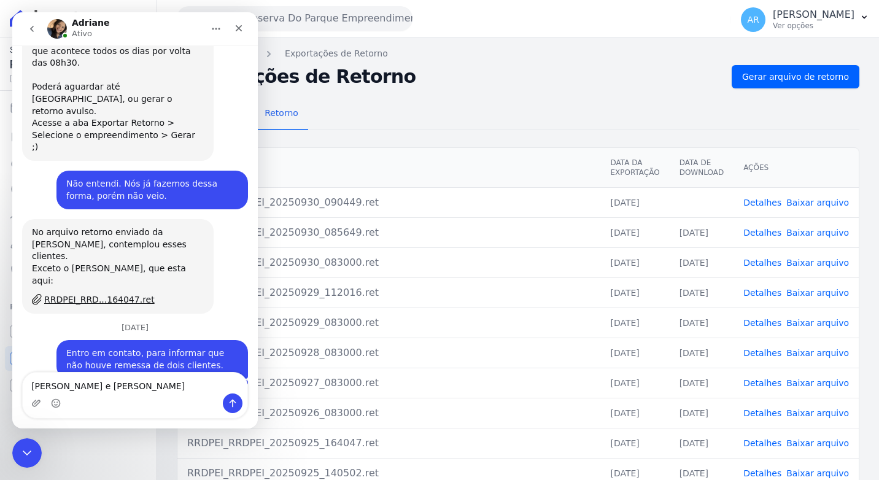
type textarea "Ana Carolina e Jefferson"
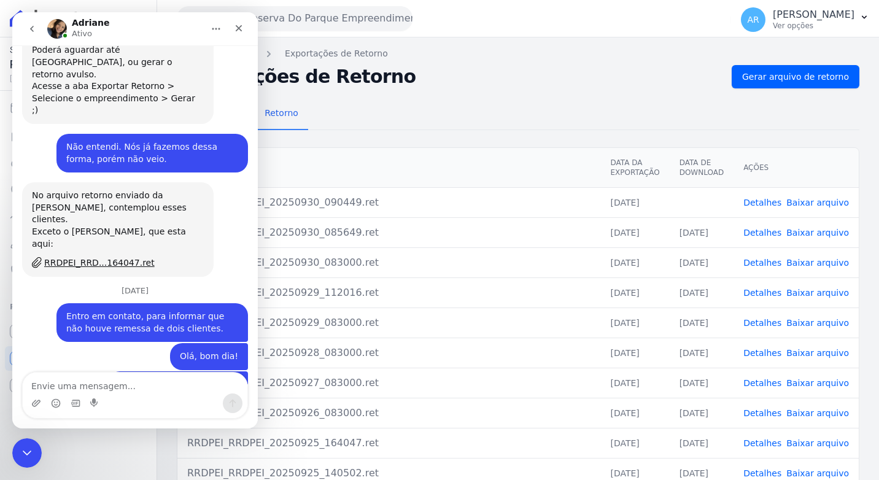
click at [471, 108] on div "Remessa Retorno" at bounding box center [518, 114] width 682 height 32
click at [558, 82] on h2 "Exportações de Retorno" at bounding box center [449, 76] width 545 height 17
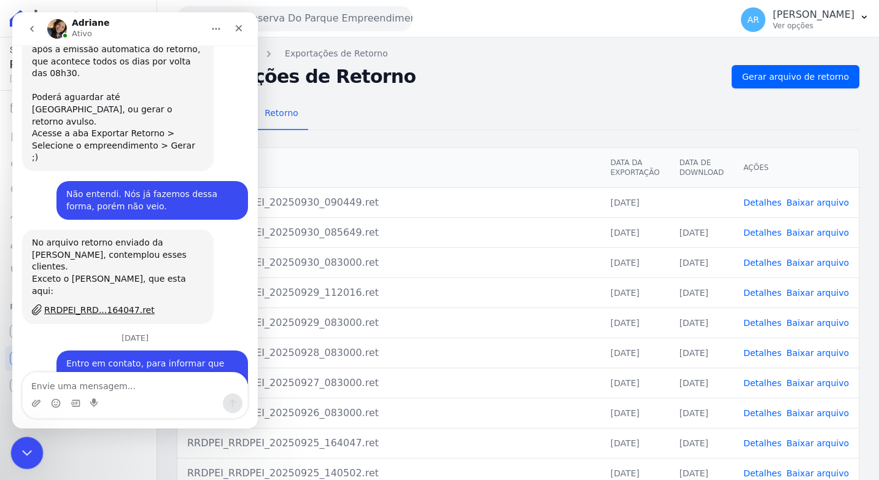
click at [31, 447] on icon "Encerramento do Messenger da Intercom" at bounding box center [25, 451] width 15 height 15
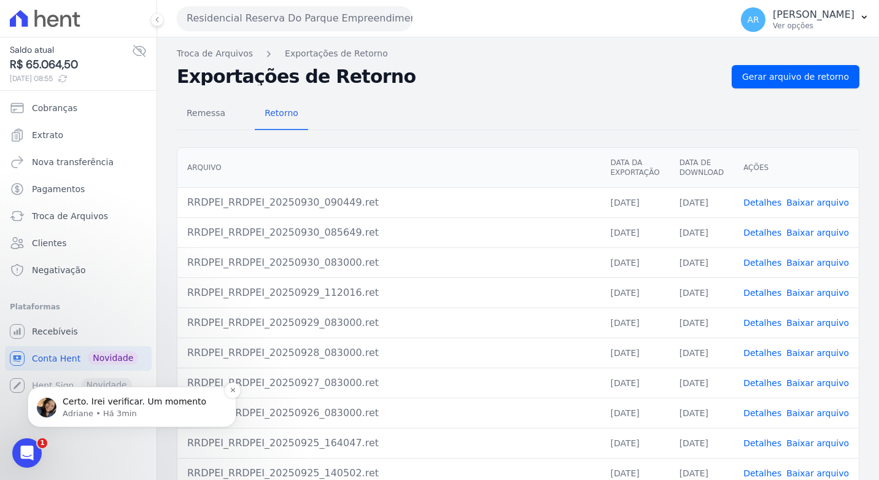
click at [87, 411] on p "Adriane • Há 3min" at bounding box center [142, 413] width 158 height 11
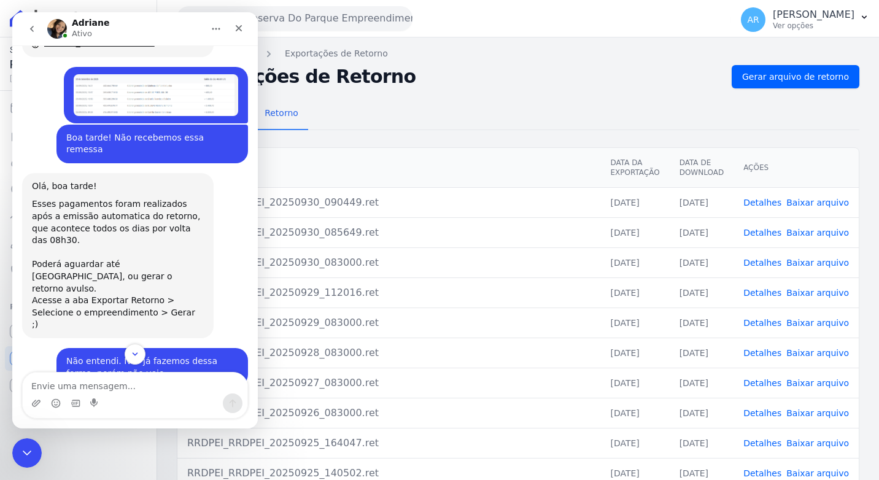
scroll to position [5572, 0]
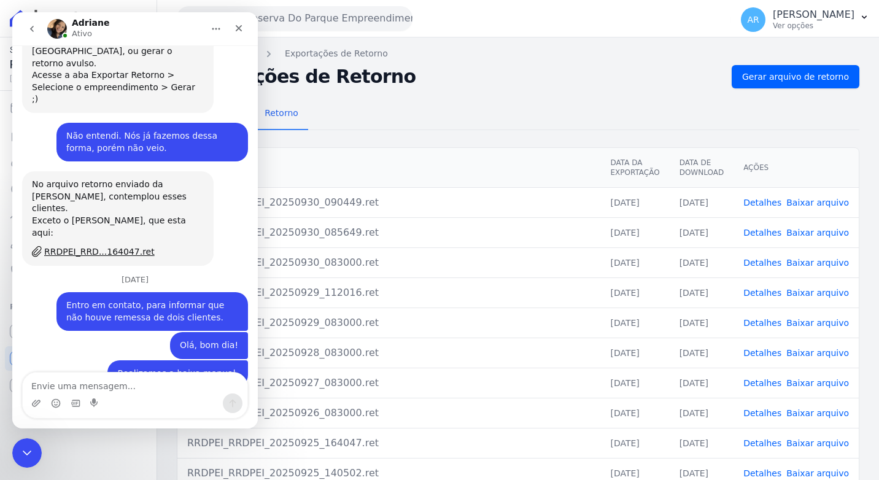
click at [125, 382] on textarea "Envie uma mensagem..." at bounding box center [135, 382] width 225 height 21
type textarea "ok"
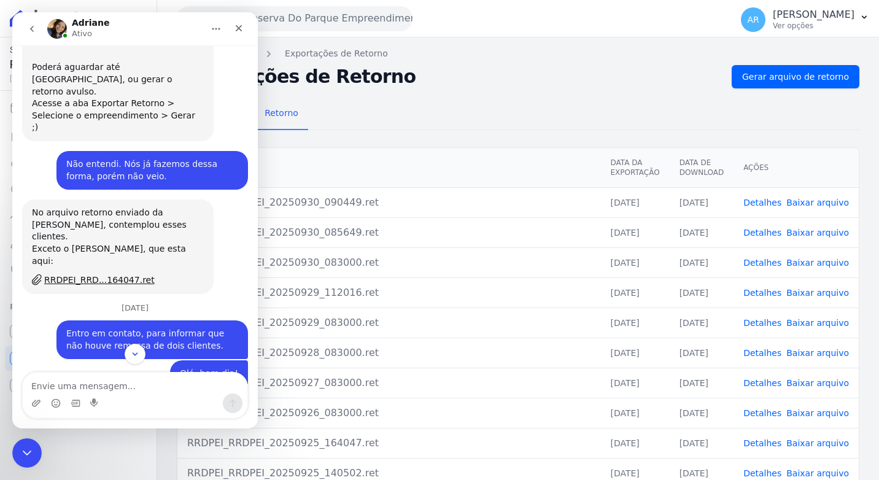
scroll to position [5589, 0]
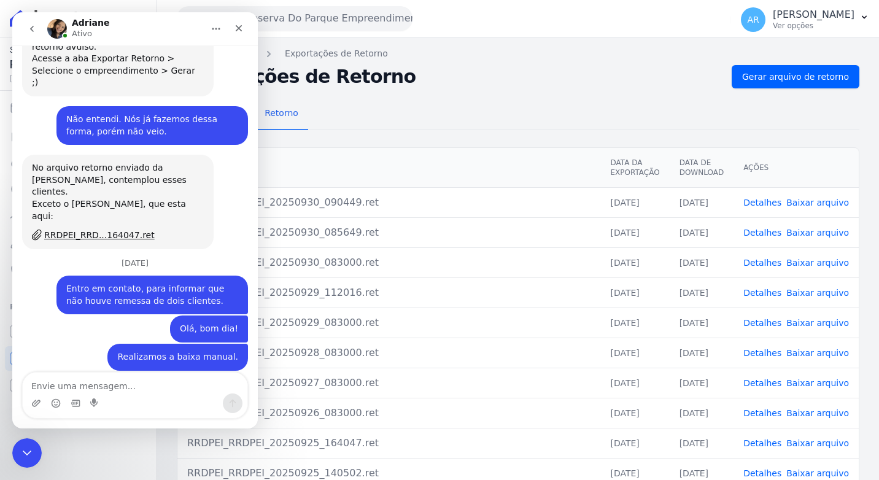
click at [385, 94] on div "Remessa Retorno Arquivo Data da Exportação Data de Download Ações RRDPEI_RRDPEI…" at bounding box center [518, 310] width 682 height 444
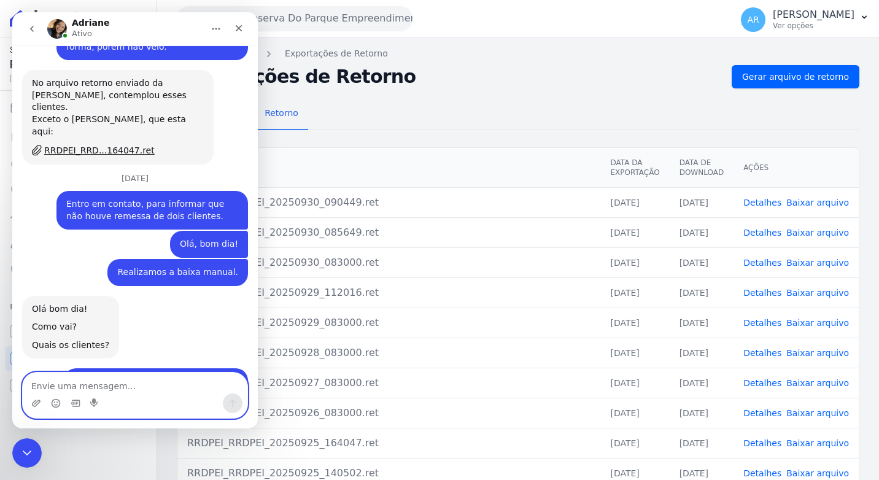
click at [71, 381] on textarea "Envie uma mensagem..." at bounding box center [135, 382] width 225 height 21
type textarea "certo"
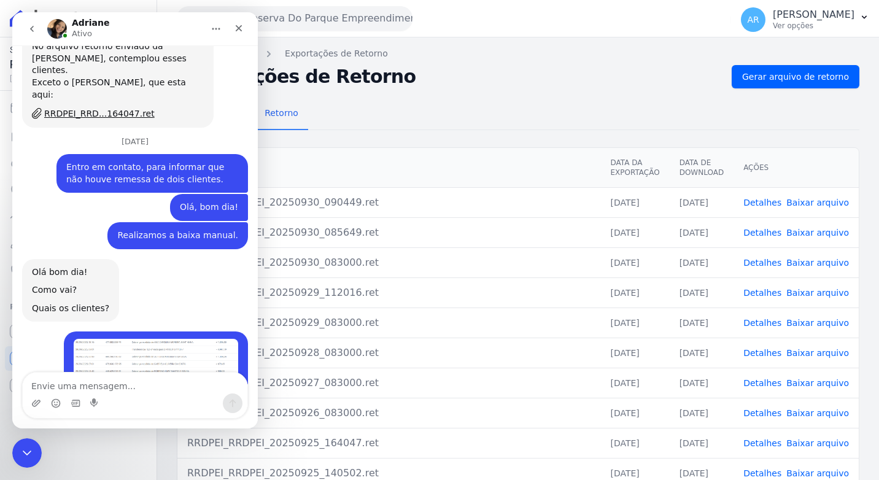
click at [430, 88] on div "Remessa Retorno Arquivo Data da Exportação Data de Download Ações RRDPEI_RRDPEI…" at bounding box center [518, 310] width 682 height 444
click at [13, 448] on div "Encerramento do Messenger da Intercom" at bounding box center [24, 450] width 29 height 29
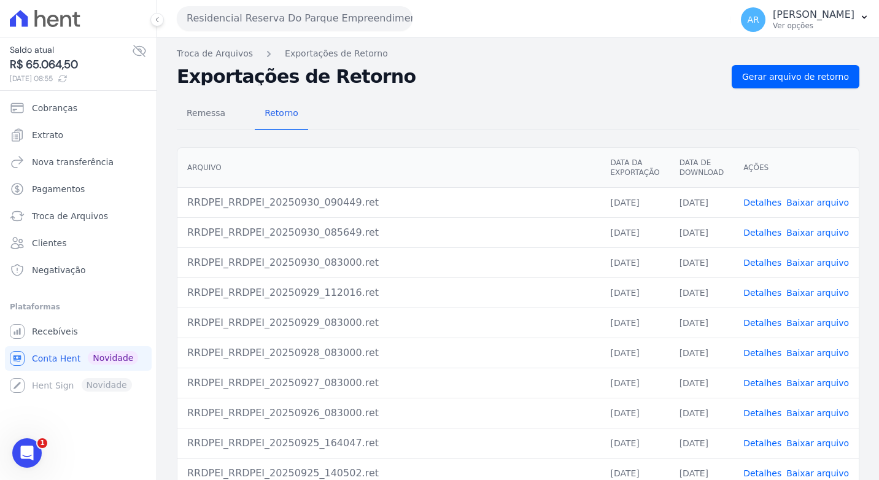
scroll to position [2, 0]
click at [15, 442] on div "Abertura do Messenger da Intercom" at bounding box center [25, 451] width 40 height 40
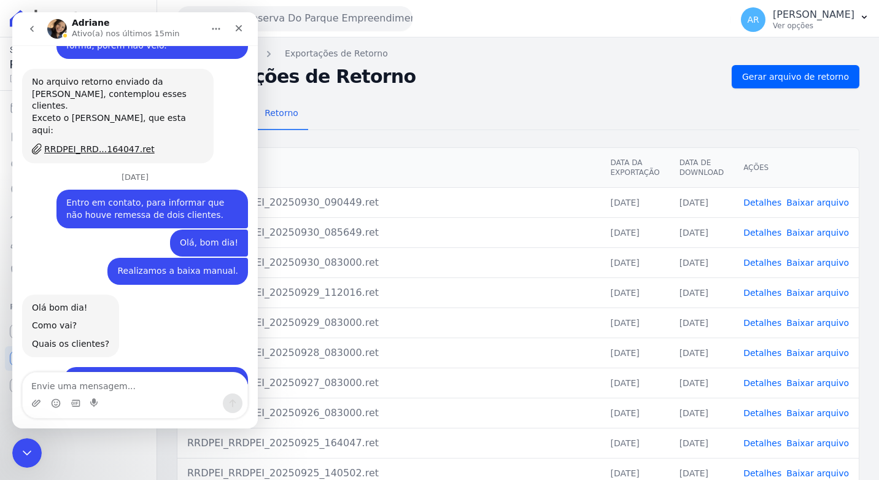
scroll to position [5731, 0]
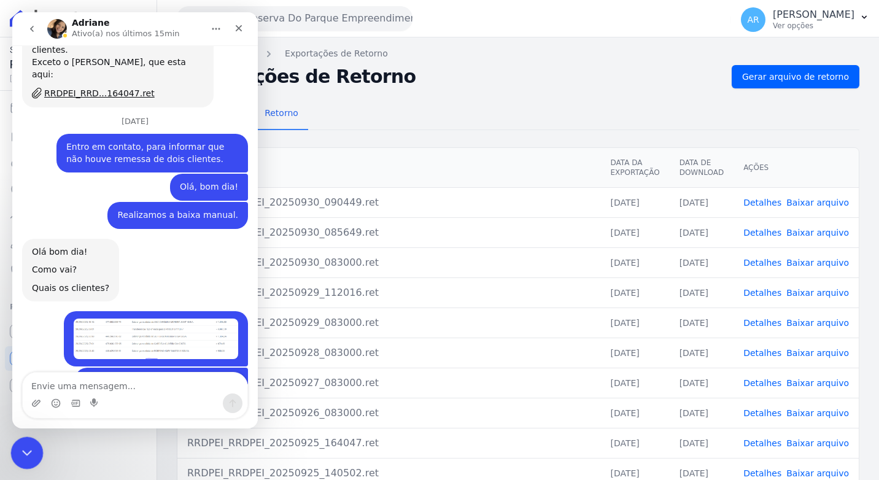
click at [0, 440] on html "Saldo atual R$ 65.064,50 30/09/2025, 08:55 Cobranças Extrato Nova transferência…" at bounding box center [439, 240] width 879 height 480
click at [15, 443] on div "Encerramento do Messenger da Intercom" at bounding box center [24, 450] width 29 height 29
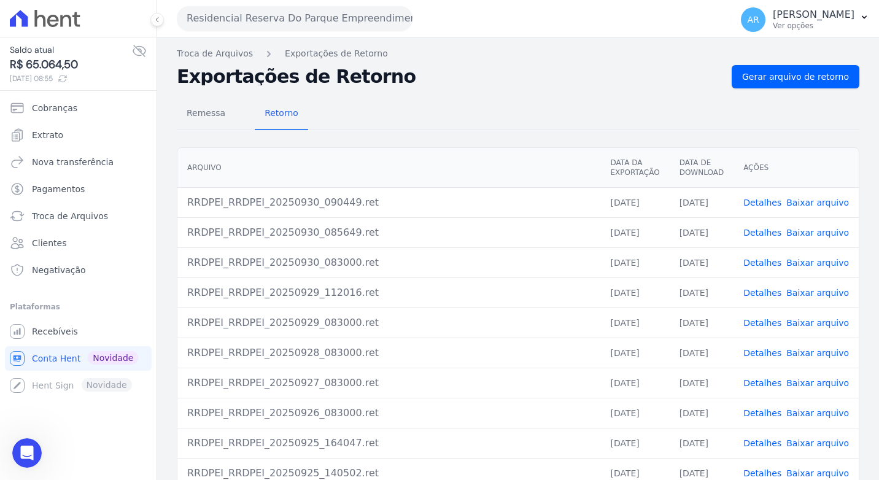
click at [57, 147] on ul "Cobranças Extrato Nova transferência Pagamentos Troca de Arquivos Clientes Nega…" at bounding box center [78, 189] width 147 height 187
click at [57, 144] on link "Extrato" at bounding box center [78, 135] width 147 height 25
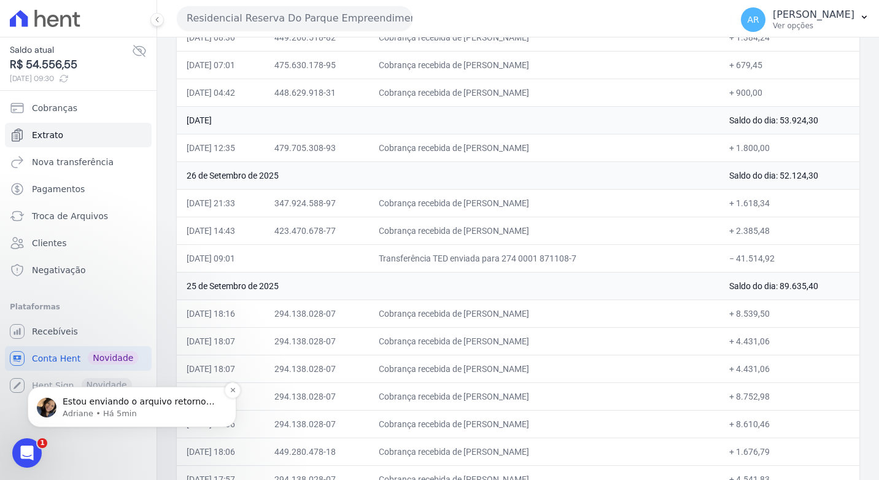
click at [76, 411] on p "Adriane • Há 5min" at bounding box center [142, 413] width 158 height 11
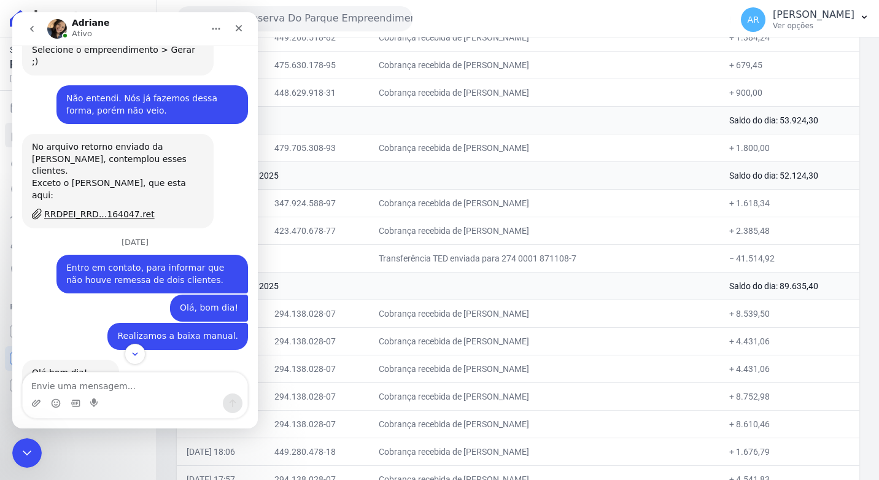
scroll to position [5846, 0]
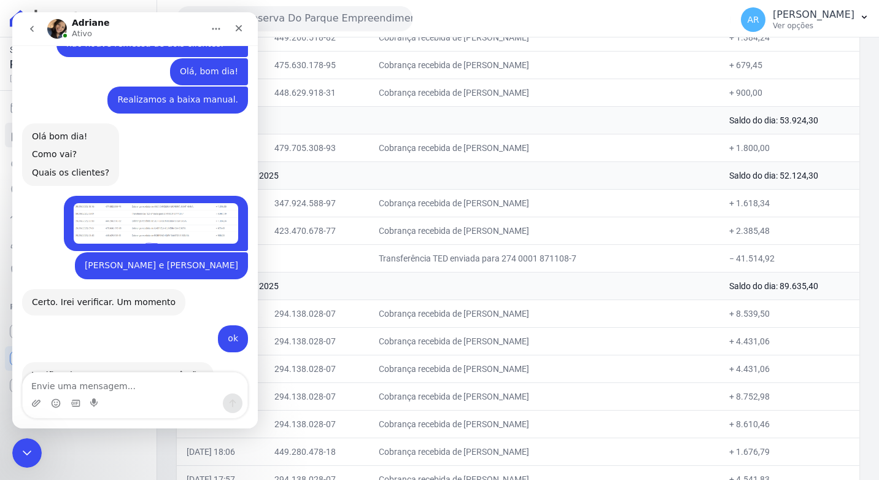
click at [120, 442] on div "Saldo atual R$ 54.556,55 30/09/2025, 09:30 Cobranças Extrato Nova transferência…" at bounding box center [78, 240] width 156 height 480
drag, startPoint x: 28, startPoint y: 449, endPoint x: 258, endPoint y: 565, distance: 257.7
click at [29, 448] on icon "Encerramento do Messenger da Intercom" at bounding box center [25, 451] width 15 height 15
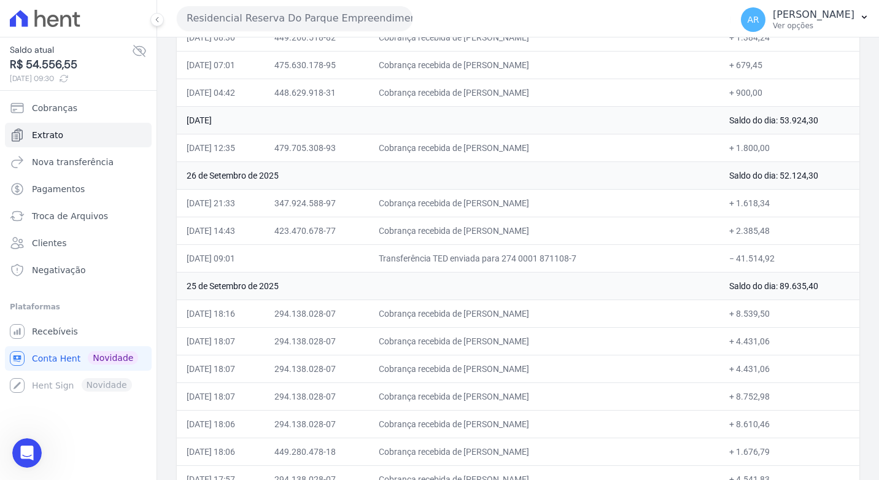
scroll to position [5826, 0]
